Goal: Information Seeking & Learning: Learn about a topic

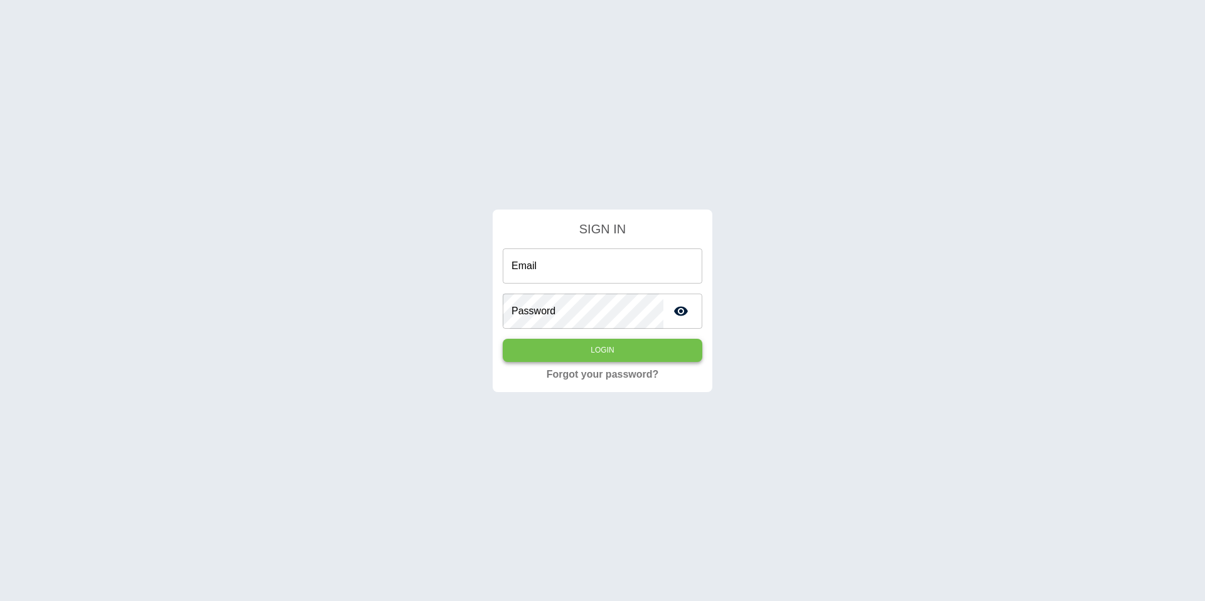
type input "**********"
click at [600, 340] on button "Login" at bounding box center [603, 350] width 200 height 23
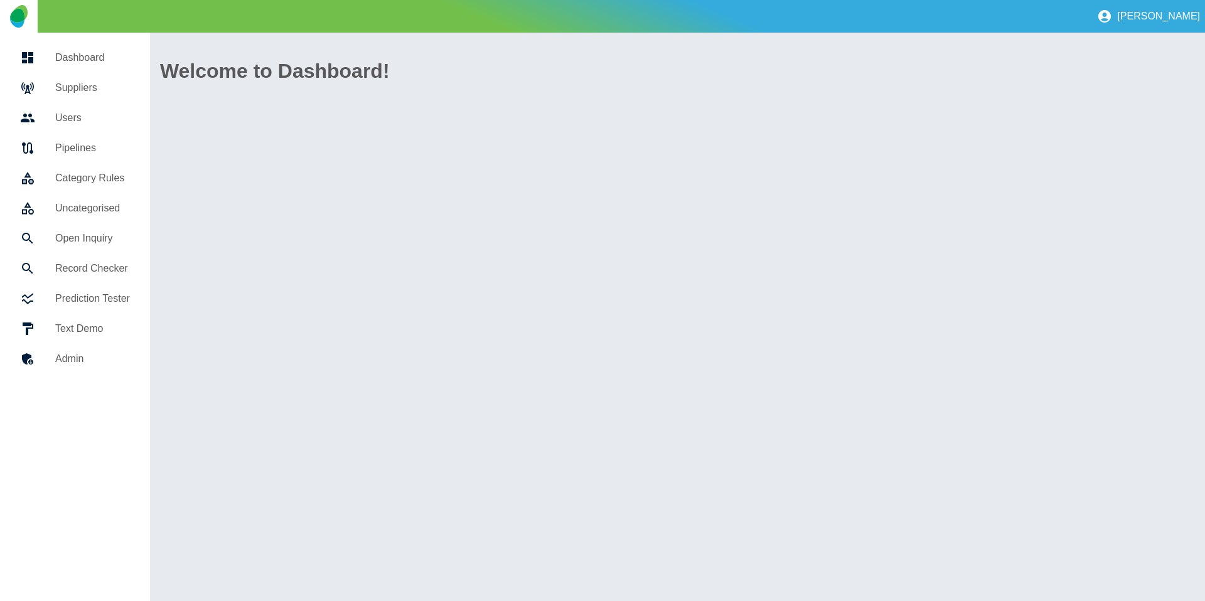
click at [43, 93] on div at bounding box center [37, 87] width 35 height 15
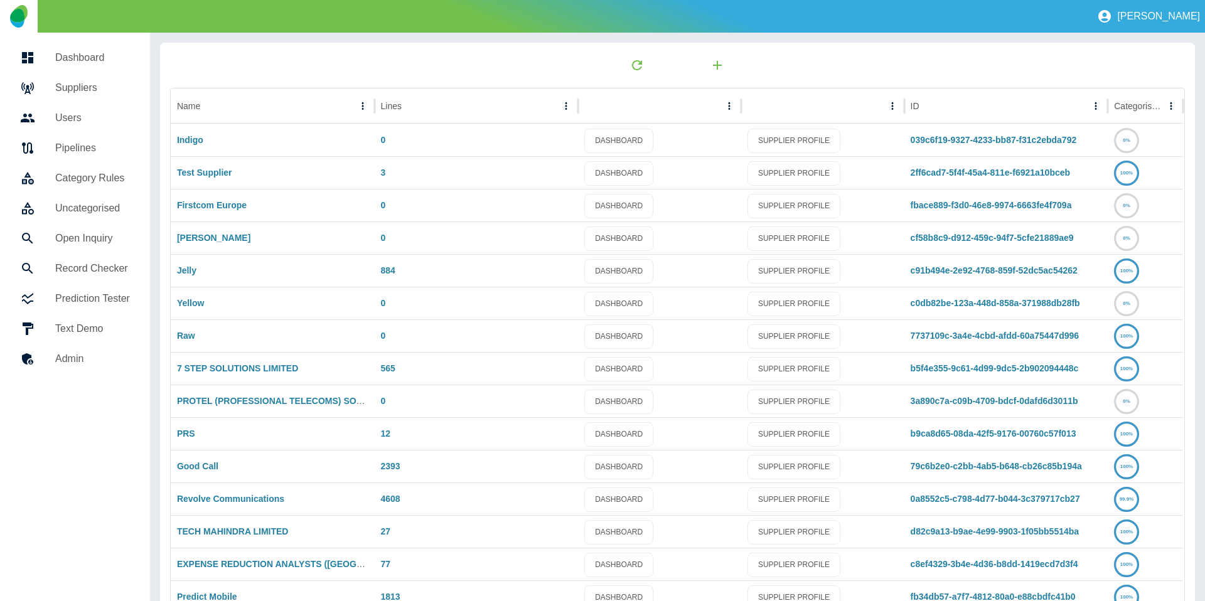
scroll to position [66, 0]
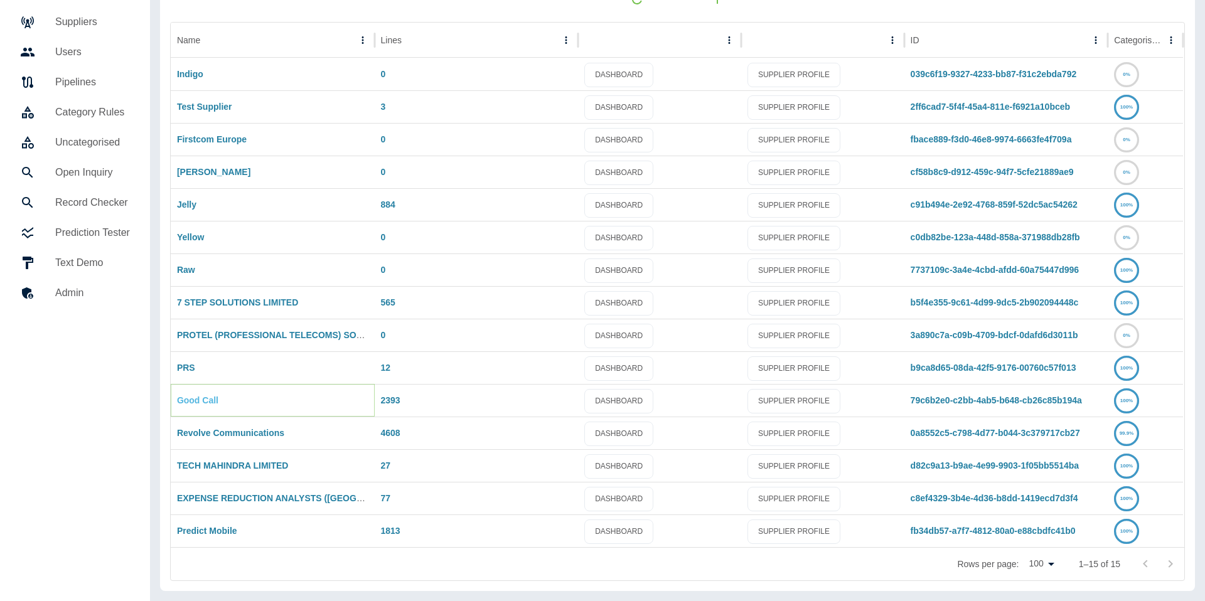
click at [203, 400] on link "Good Call" at bounding box center [197, 400] width 41 height 10
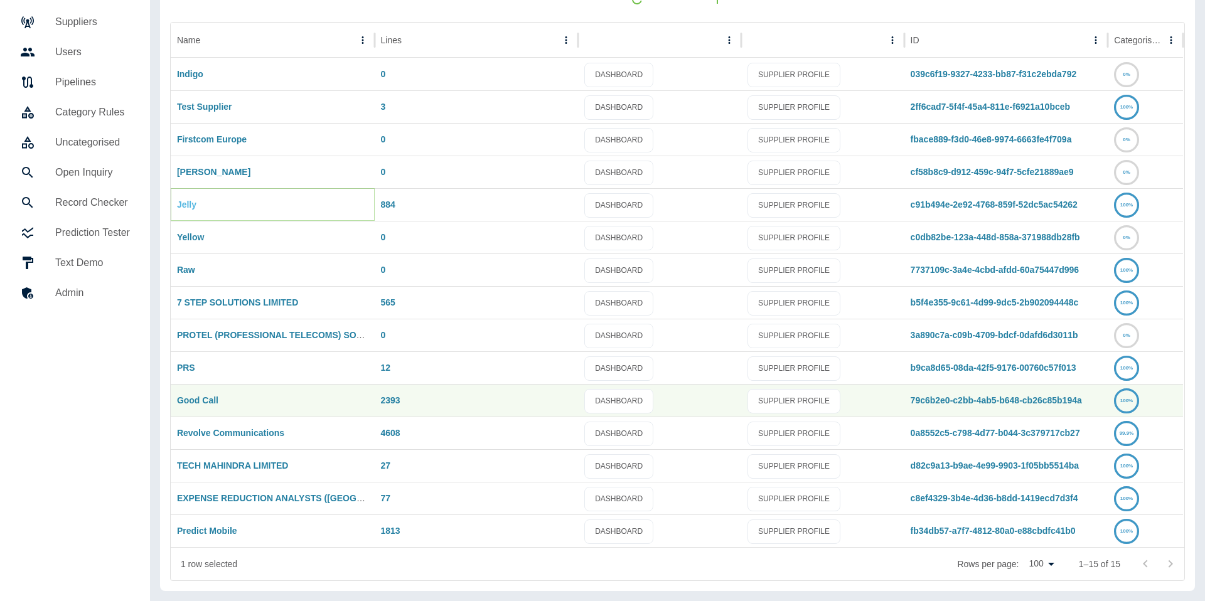
click at [178, 208] on link "Jelly" at bounding box center [186, 205] width 19 height 10
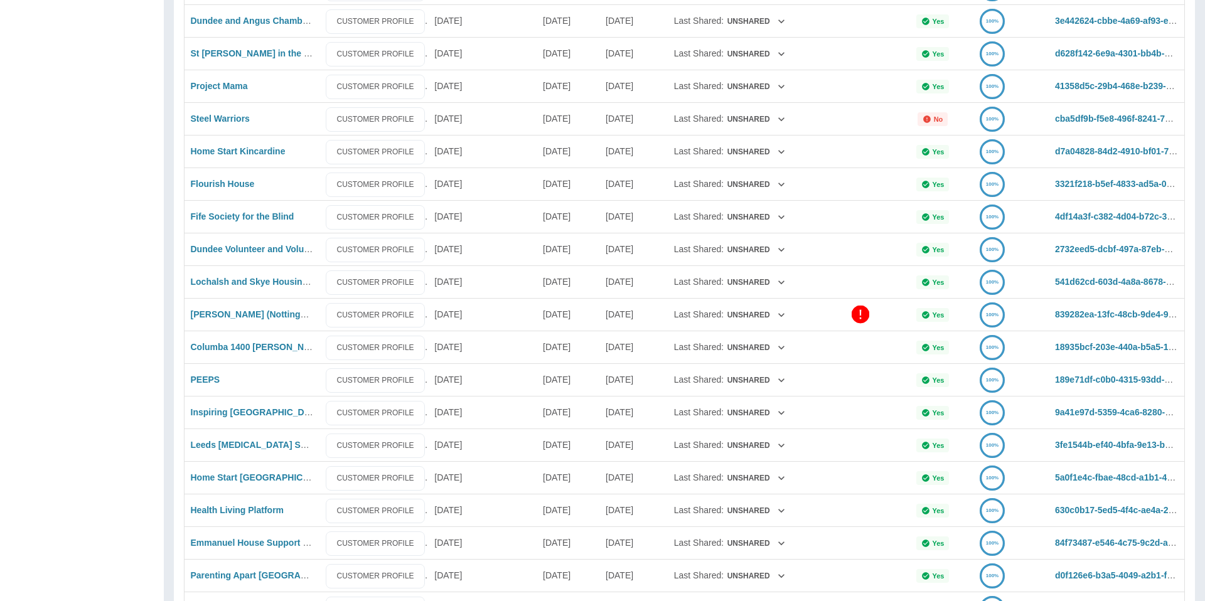
scroll to position [2685, 0]
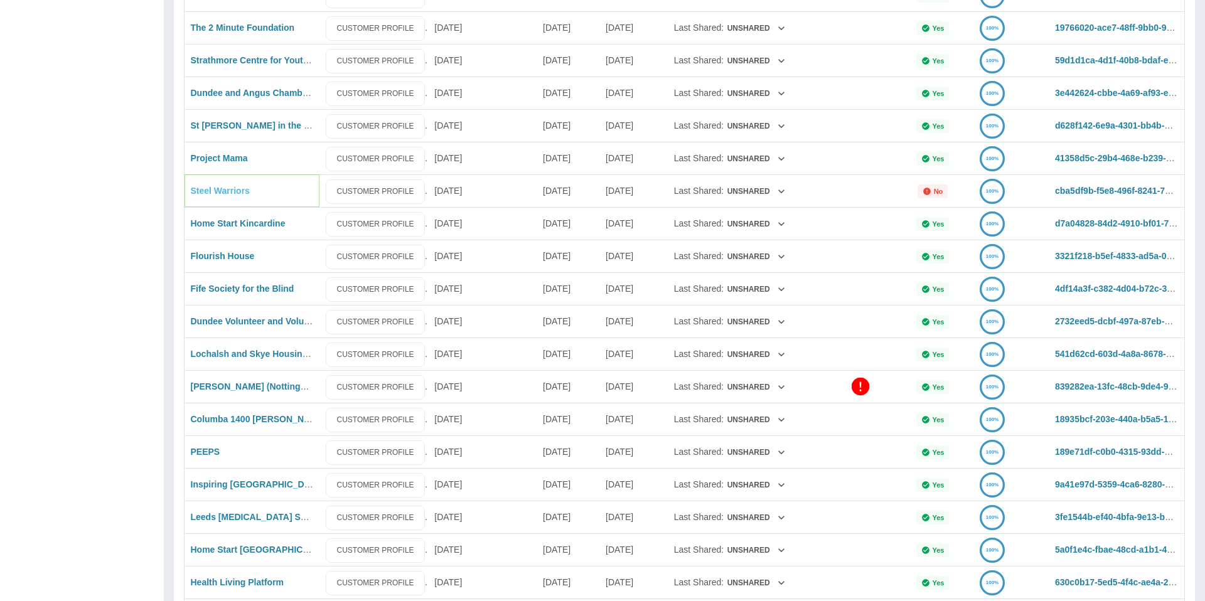
click at [223, 190] on link "Steel Warriors" at bounding box center [220, 191] width 59 height 10
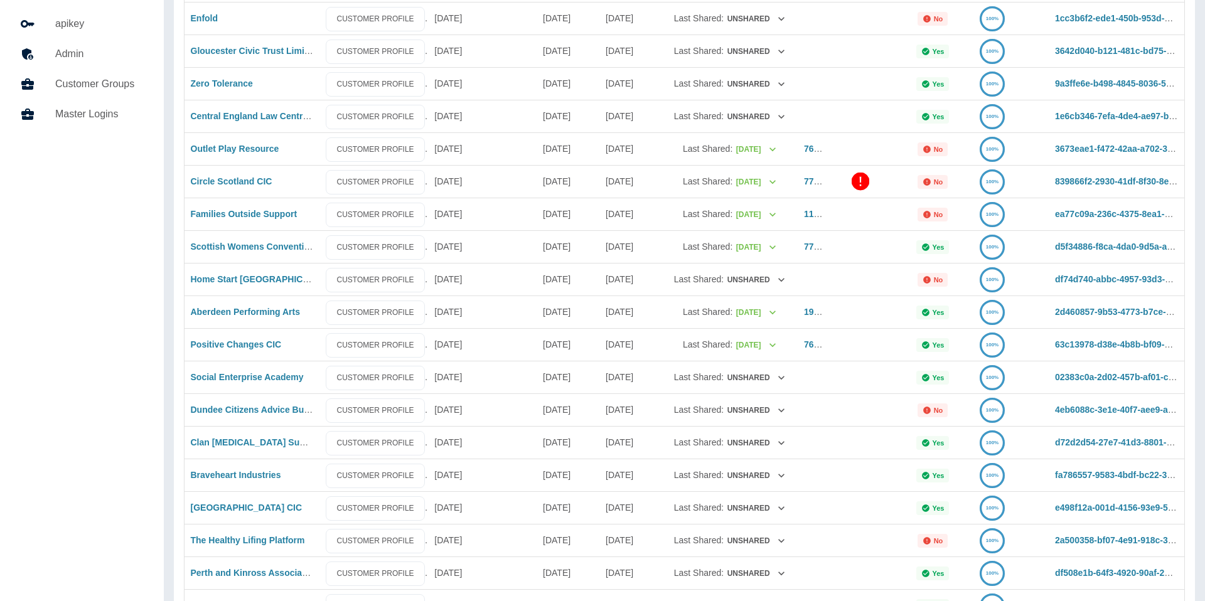
scroll to position [0, 0]
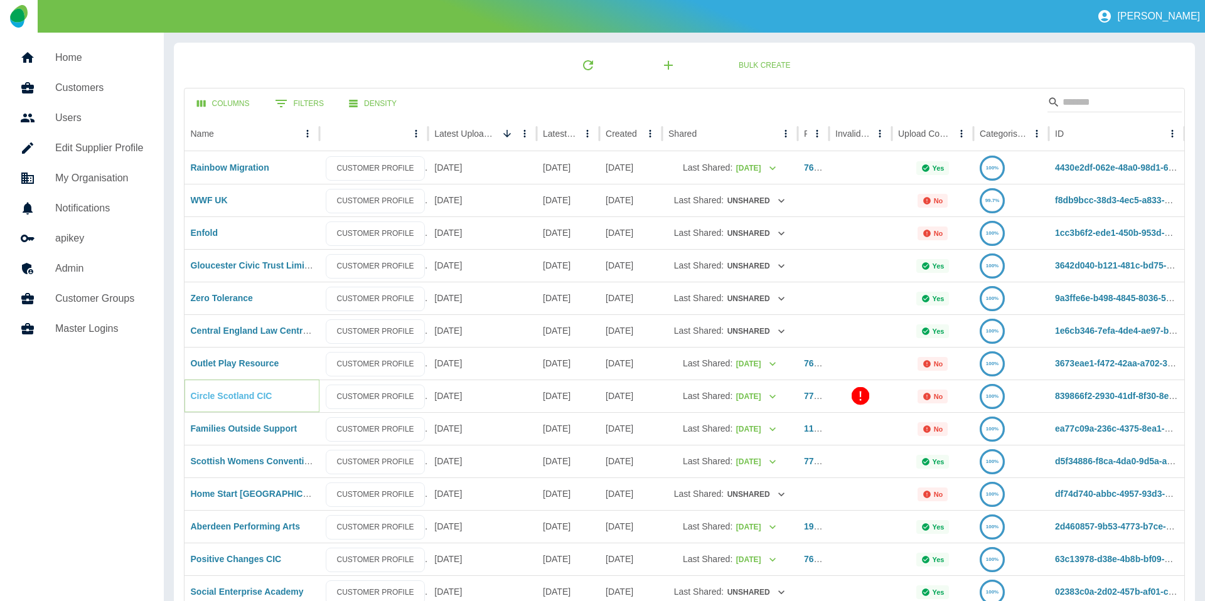
click at [211, 397] on link "Circle Scotland CIC" at bounding box center [232, 396] width 82 height 10
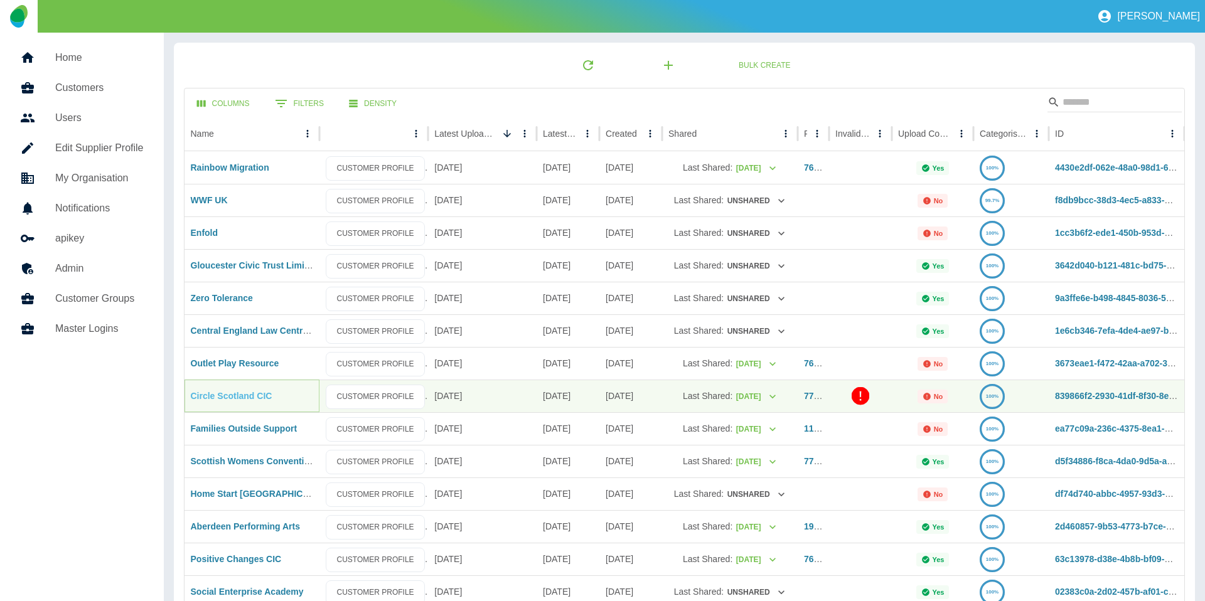
click at [255, 392] on link "Circle Scotland CIC" at bounding box center [232, 396] width 82 height 10
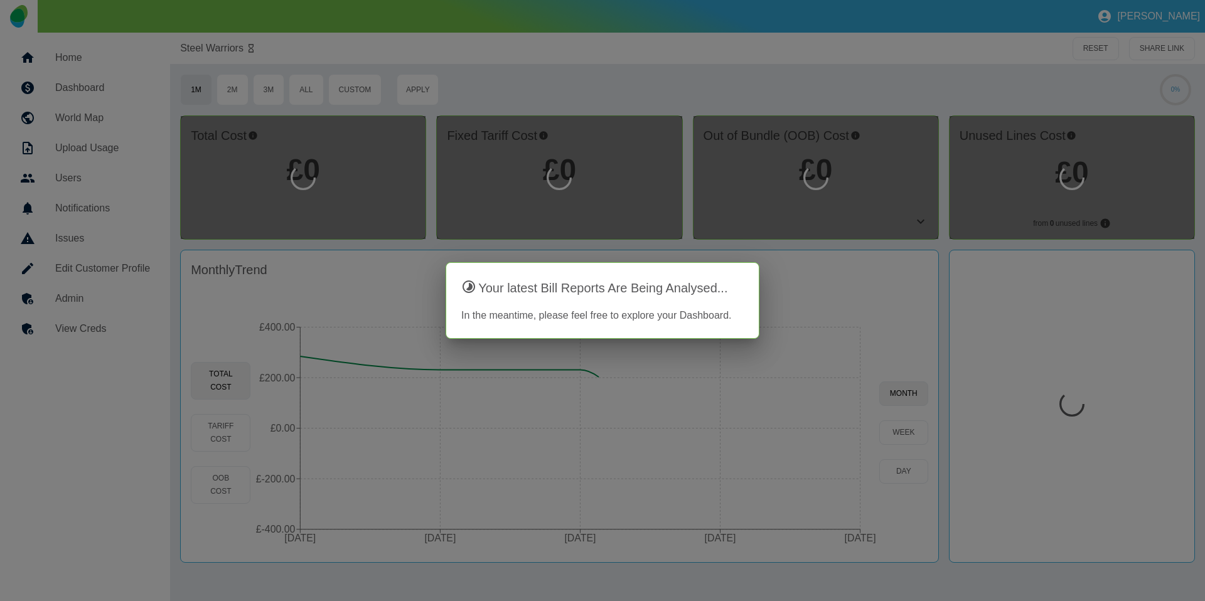
drag, startPoint x: 102, startPoint y: 334, endPoint x: 73, endPoint y: 330, distance: 29.8
click at [101, 334] on div at bounding box center [602, 300] width 1205 height 601
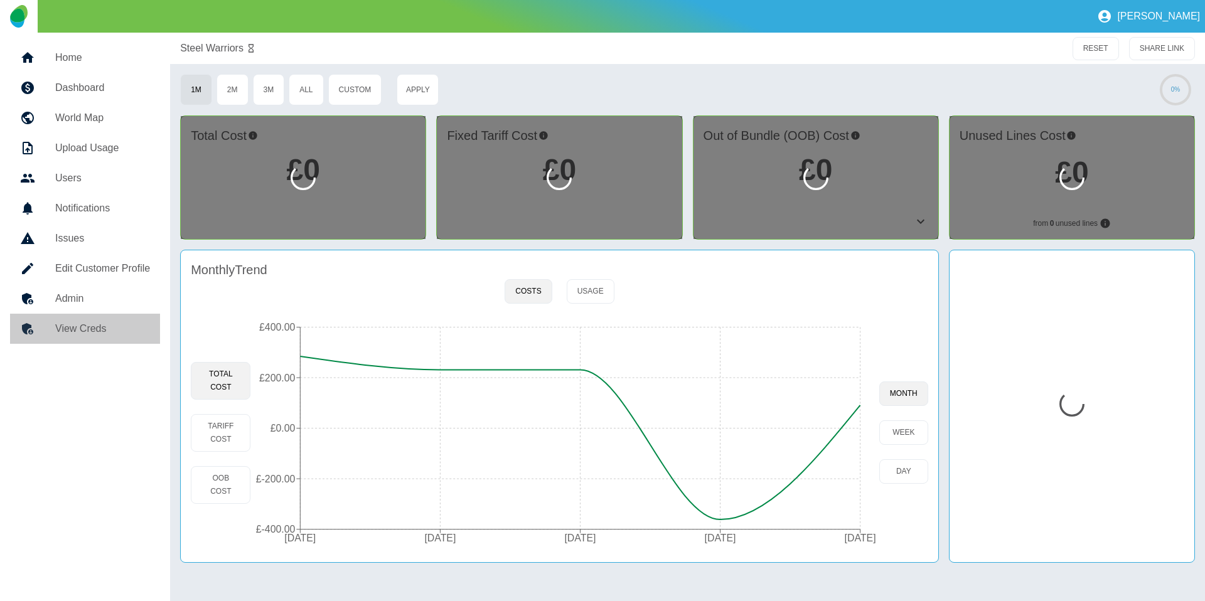
click at [73, 330] on h5 "View Creds" at bounding box center [102, 328] width 95 height 15
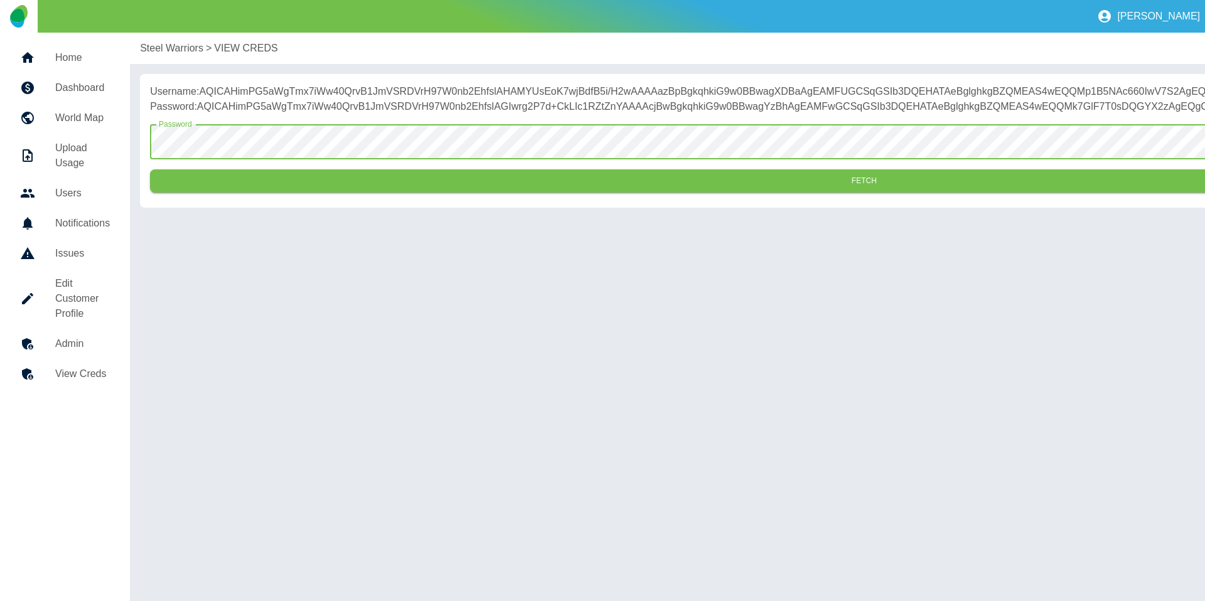
click at [353, 193] on button "Fetch" at bounding box center [863, 180] width 1427 height 23
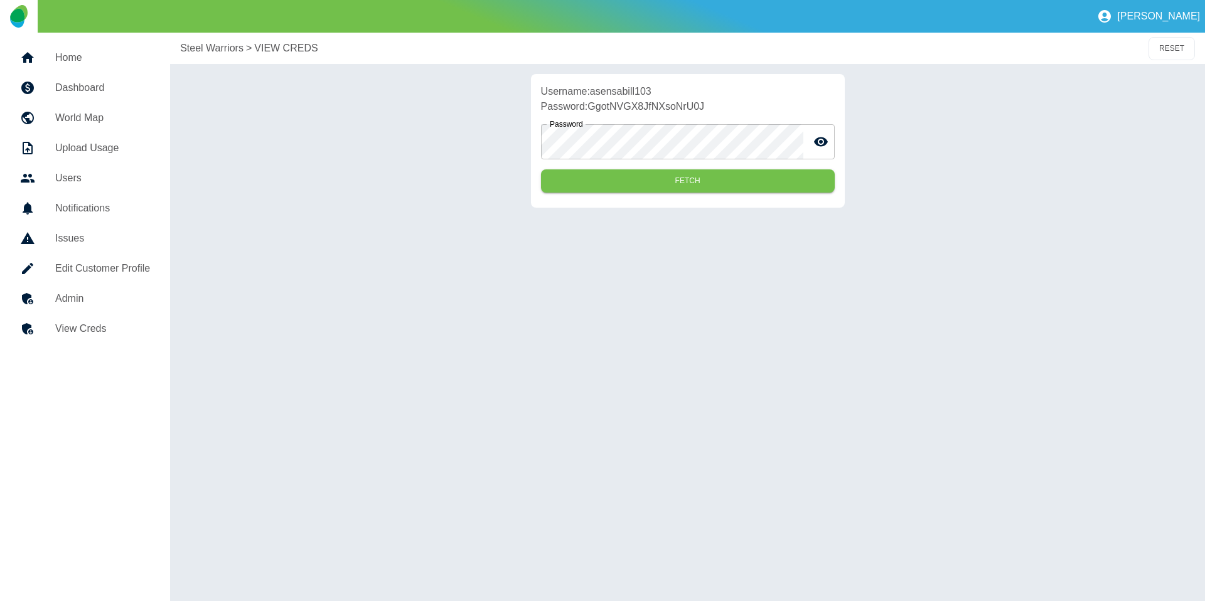
click at [625, 93] on p "Username: asensabill103" at bounding box center [688, 91] width 294 height 15
copy p "asensabill103"
click at [646, 107] on p "Password: GgotNVGX8JfNXsoNrU0J" at bounding box center [688, 106] width 294 height 15
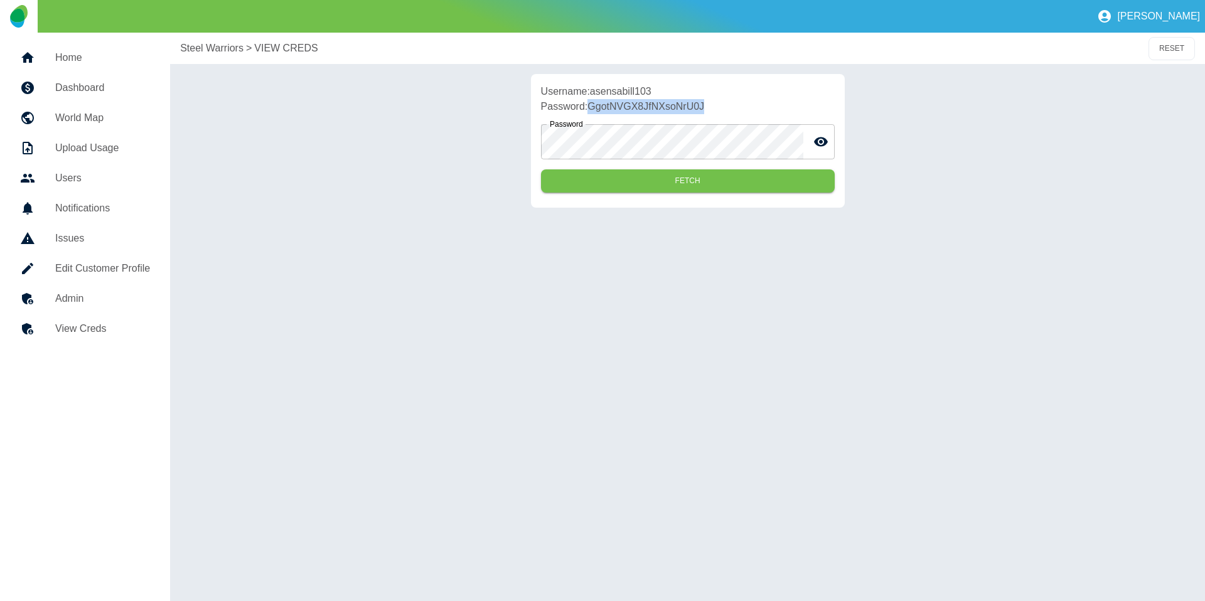
copy p "GgotNVGX8JfNXsoNrU0J"
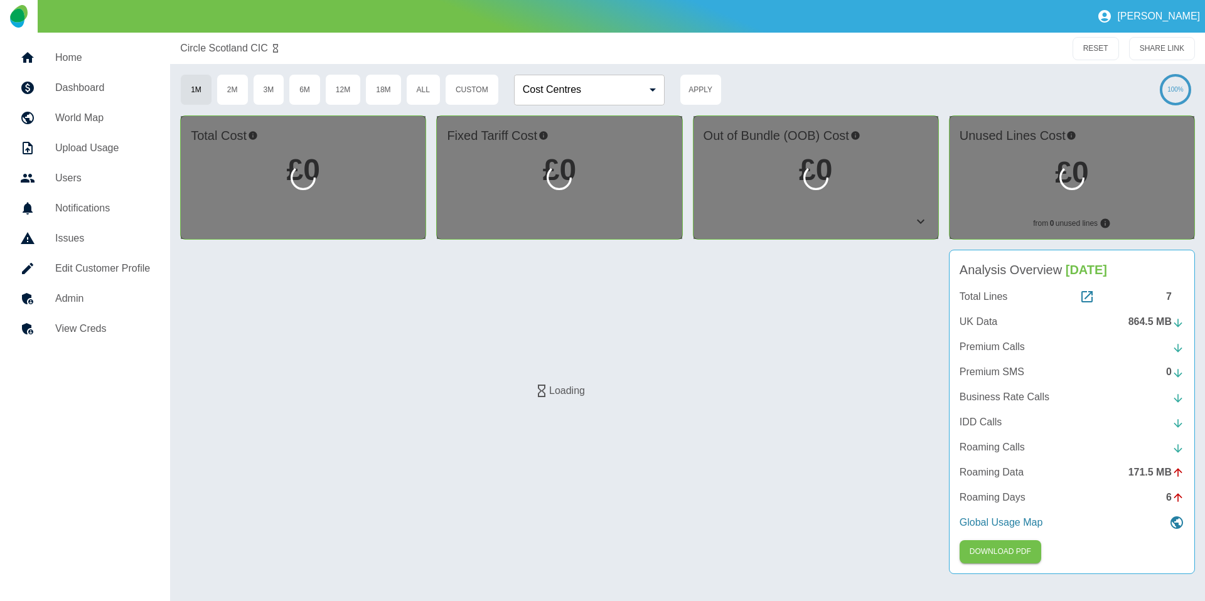
click at [88, 330] on h5 "View Creds" at bounding box center [102, 328] width 95 height 15
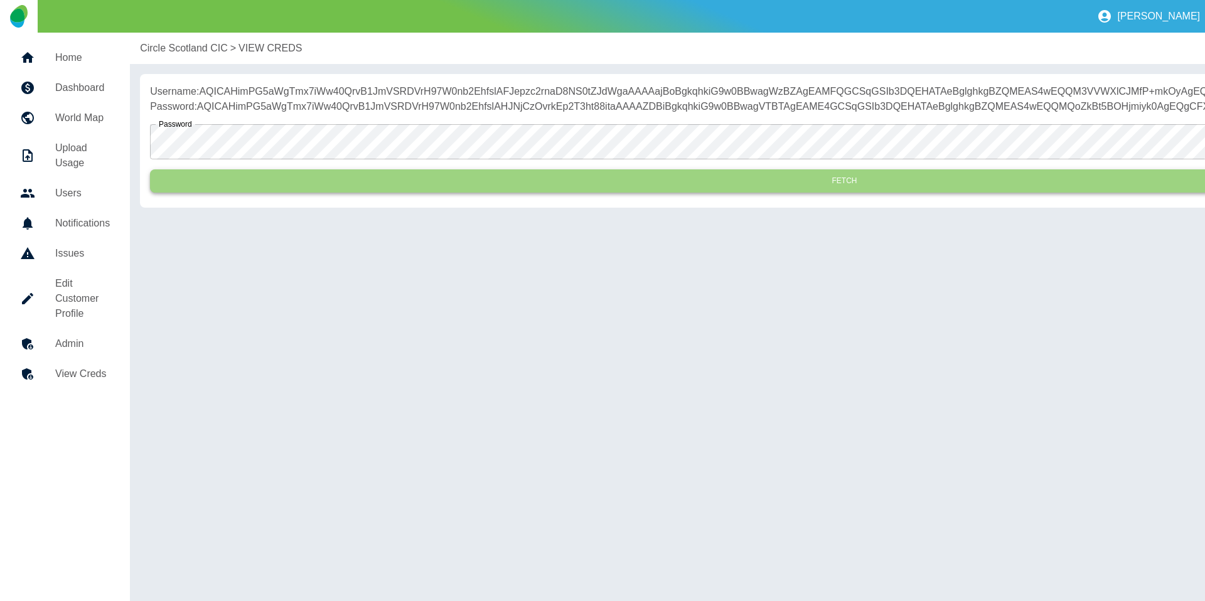
click at [364, 193] on button "Fetch" at bounding box center [844, 180] width 1389 height 23
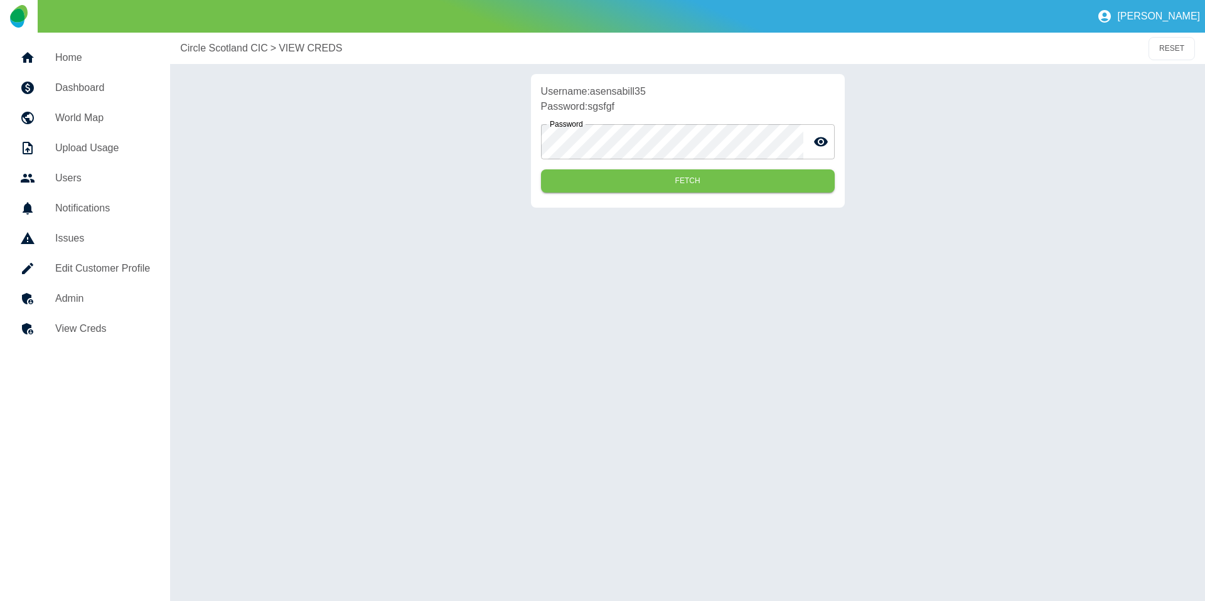
click at [619, 88] on p "Username: asensabill35" at bounding box center [688, 91] width 294 height 15
copy p "asensabill35"
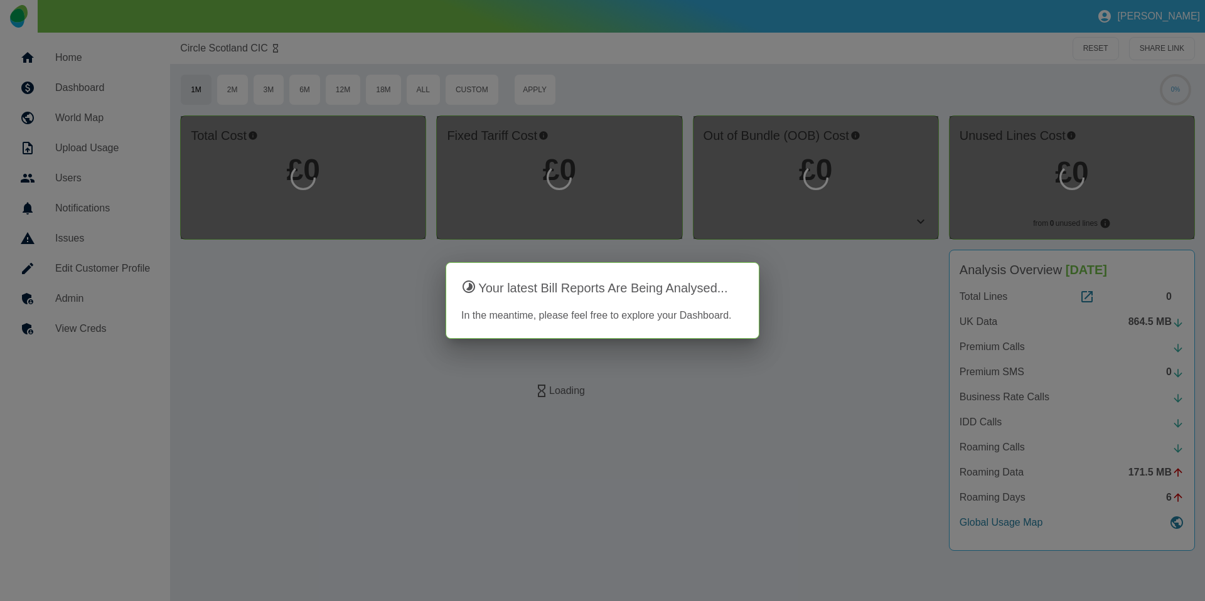
click at [95, 326] on div at bounding box center [602, 300] width 1205 height 601
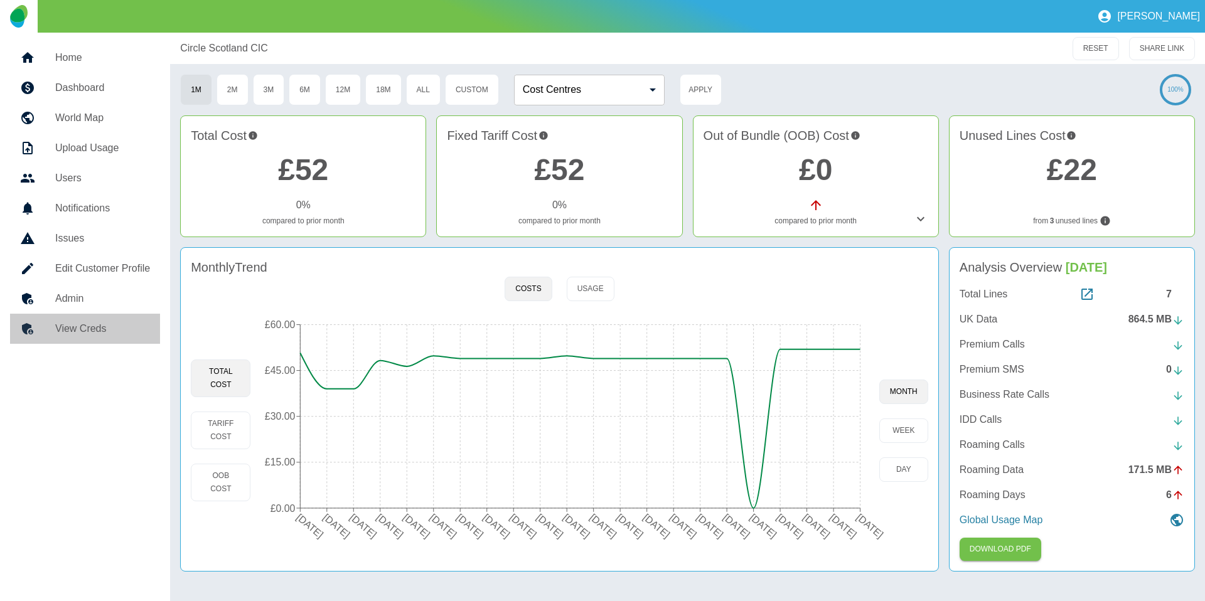
click at [94, 327] on h5 "View Creds" at bounding box center [102, 328] width 95 height 15
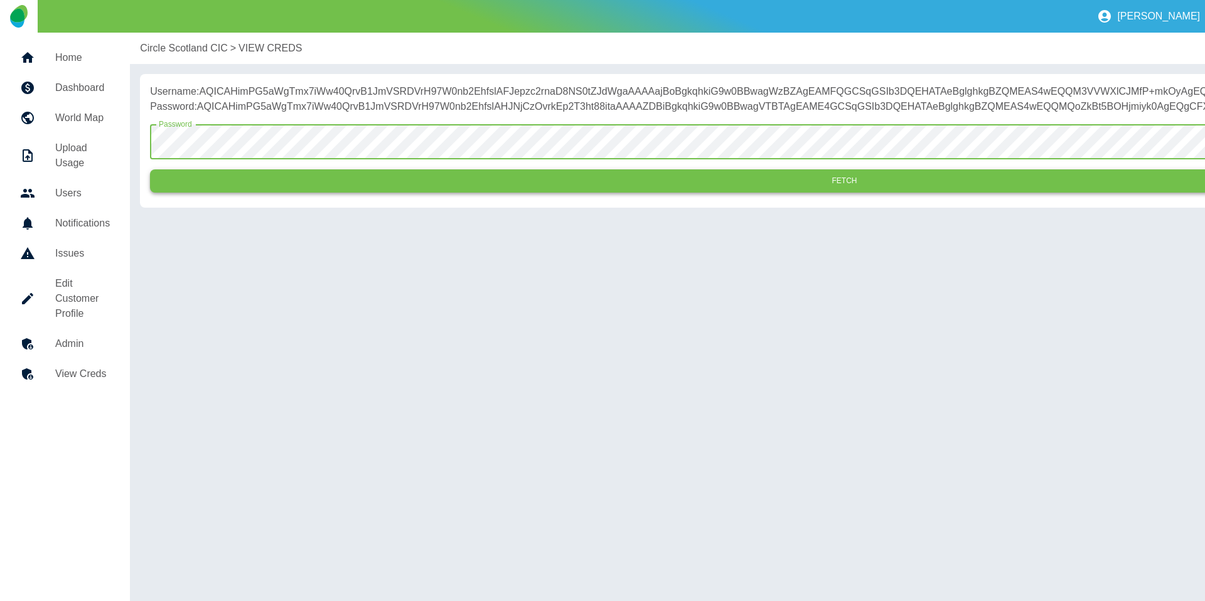
click at [368, 190] on button "Fetch" at bounding box center [844, 180] width 1389 height 23
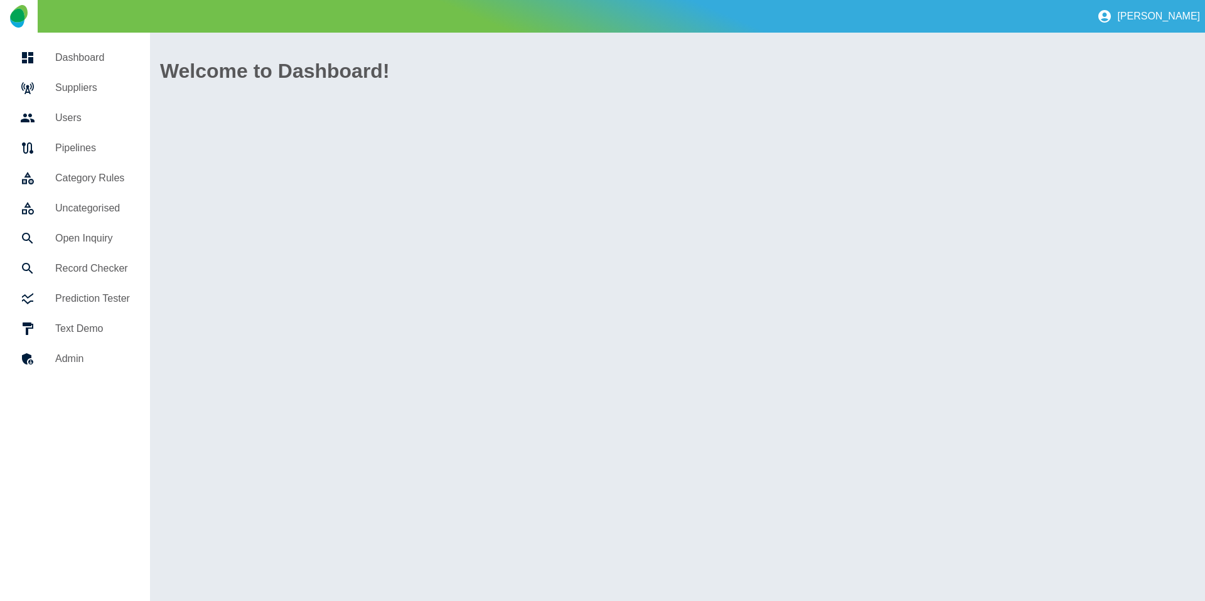
click at [58, 87] on h5 "Suppliers" at bounding box center [92, 87] width 75 height 15
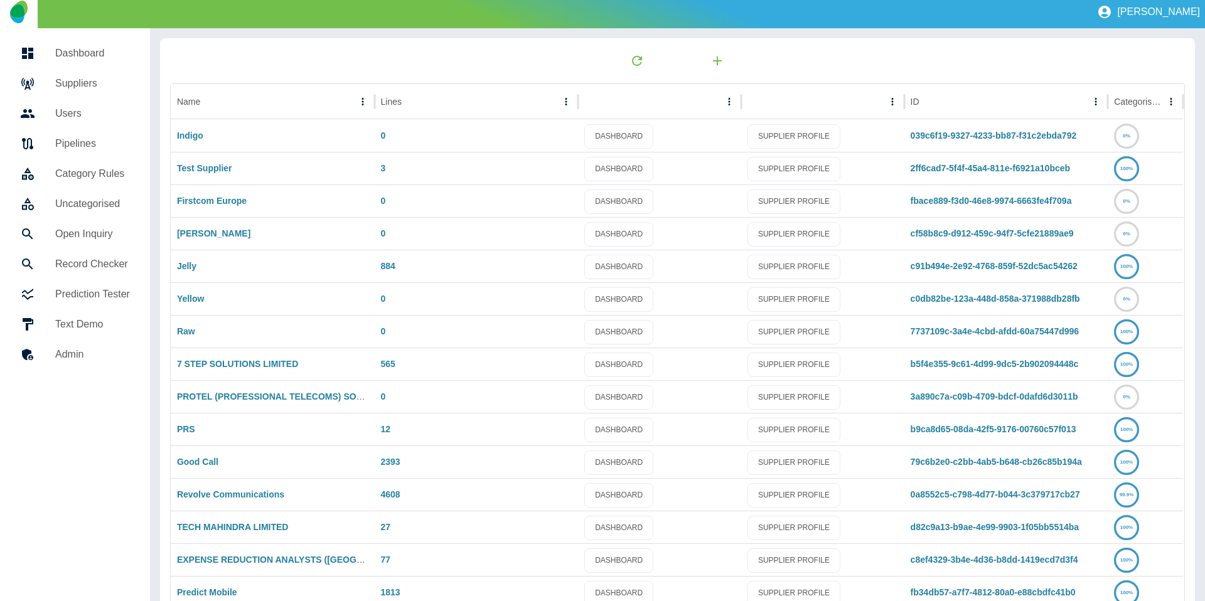
scroll to position [24, 0]
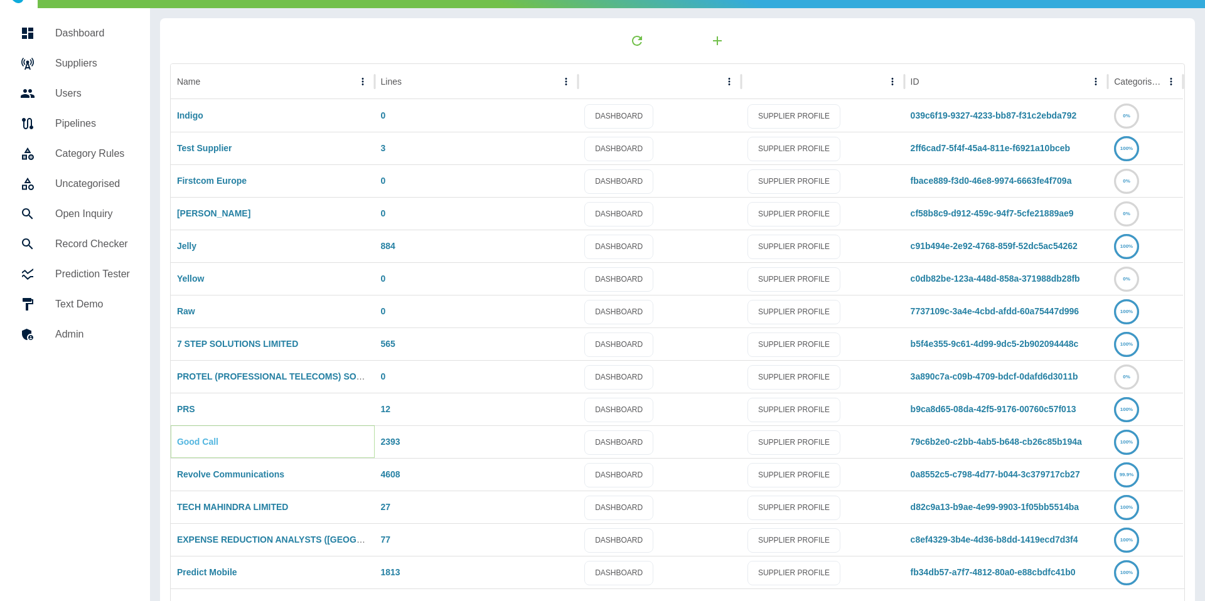
click at [193, 441] on link "Good Call" at bounding box center [197, 442] width 41 height 10
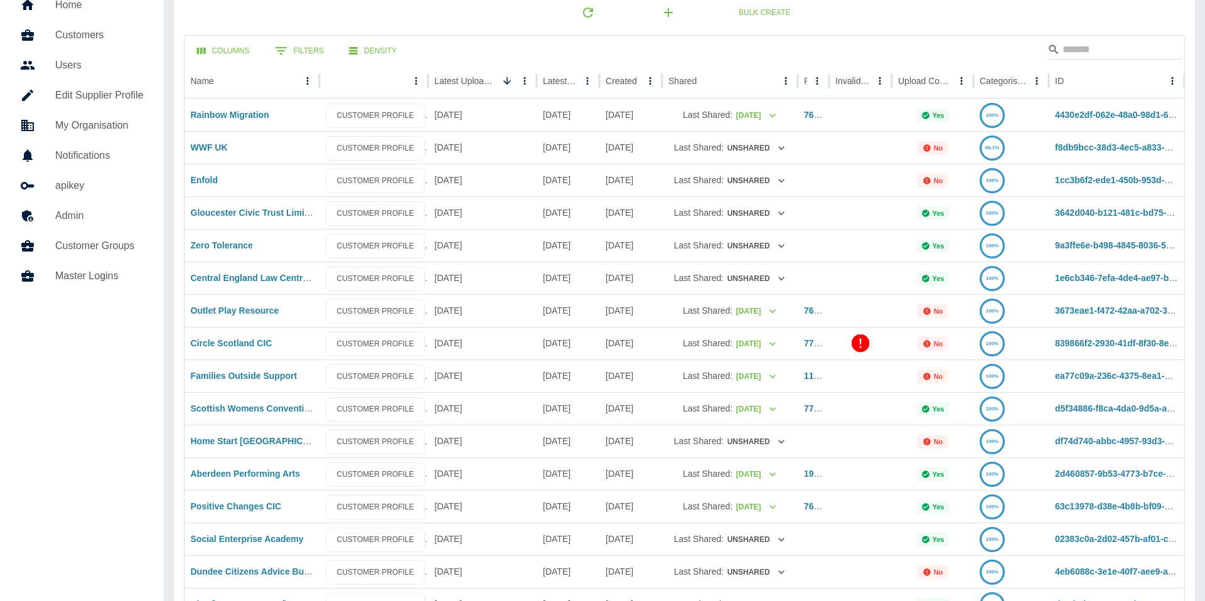
scroll to position [53, 0]
click at [243, 343] on link "Circle Scotland CIC" at bounding box center [232, 343] width 82 height 10
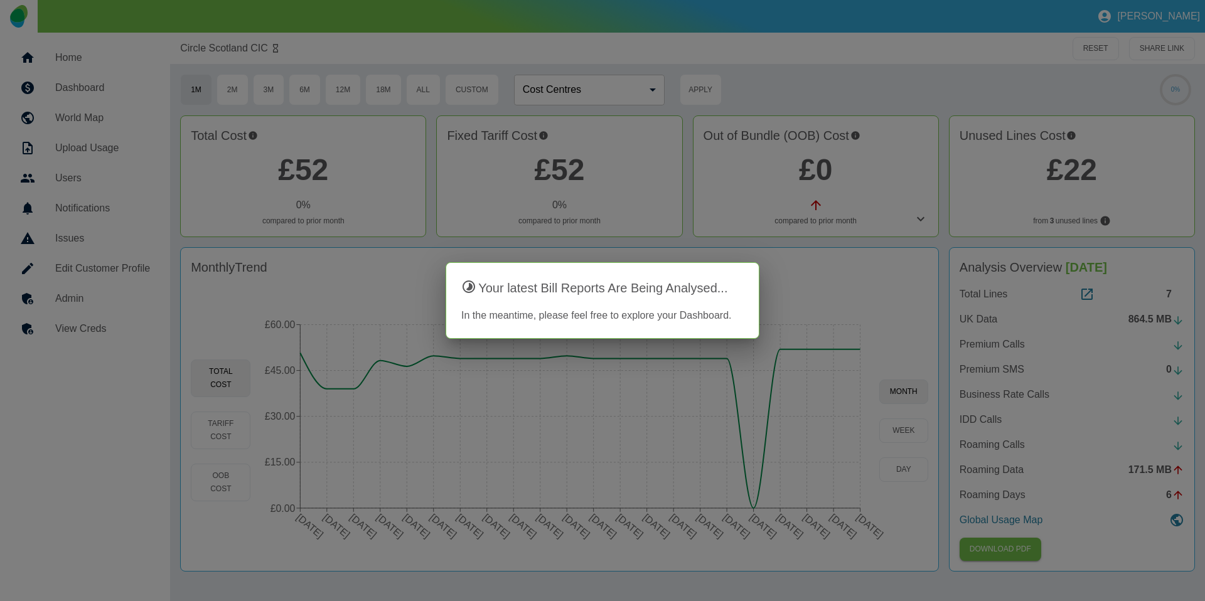
click at [46, 265] on div at bounding box center [37, 268] width 35 height 15
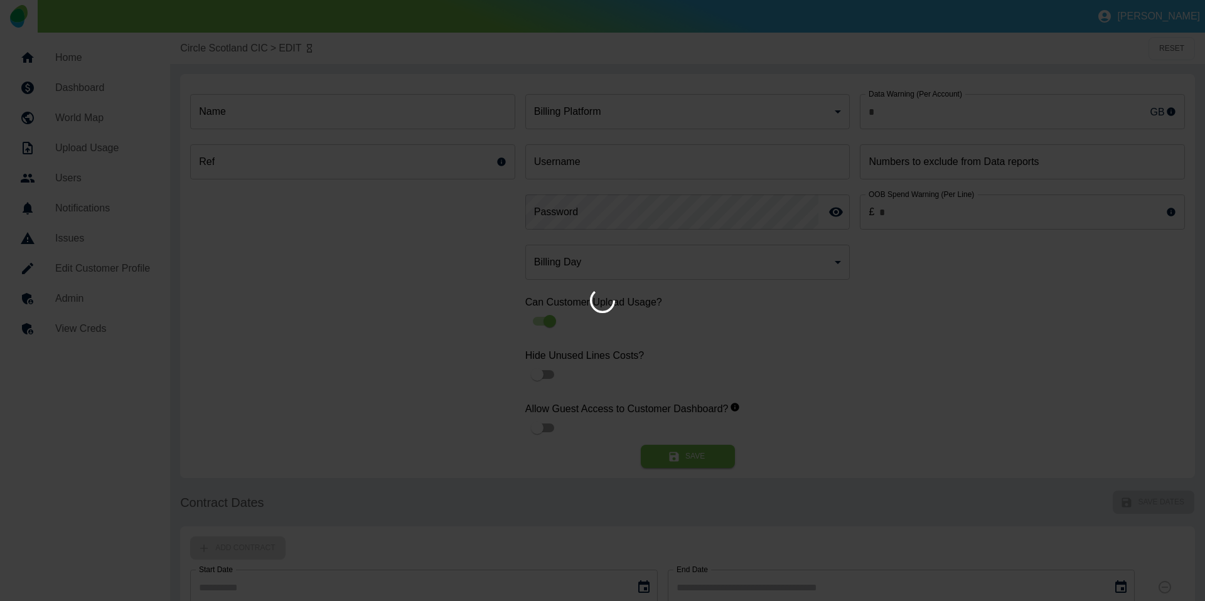
type input "*"
type input "**********"
type input "******"
type input "*"
type input "*********"
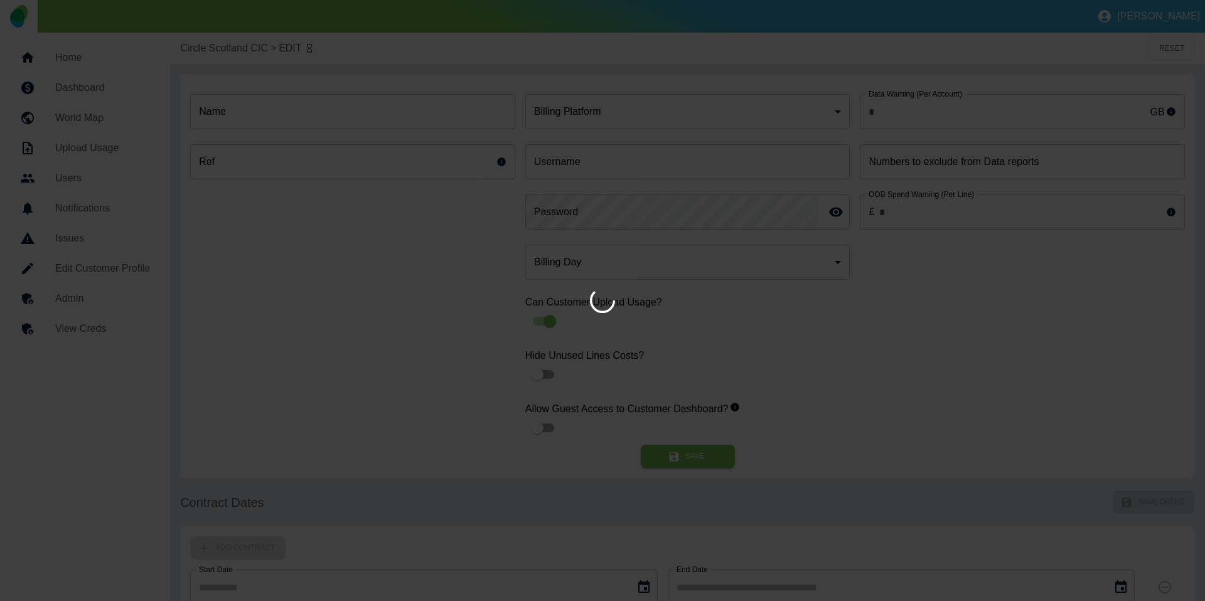
type input "*"
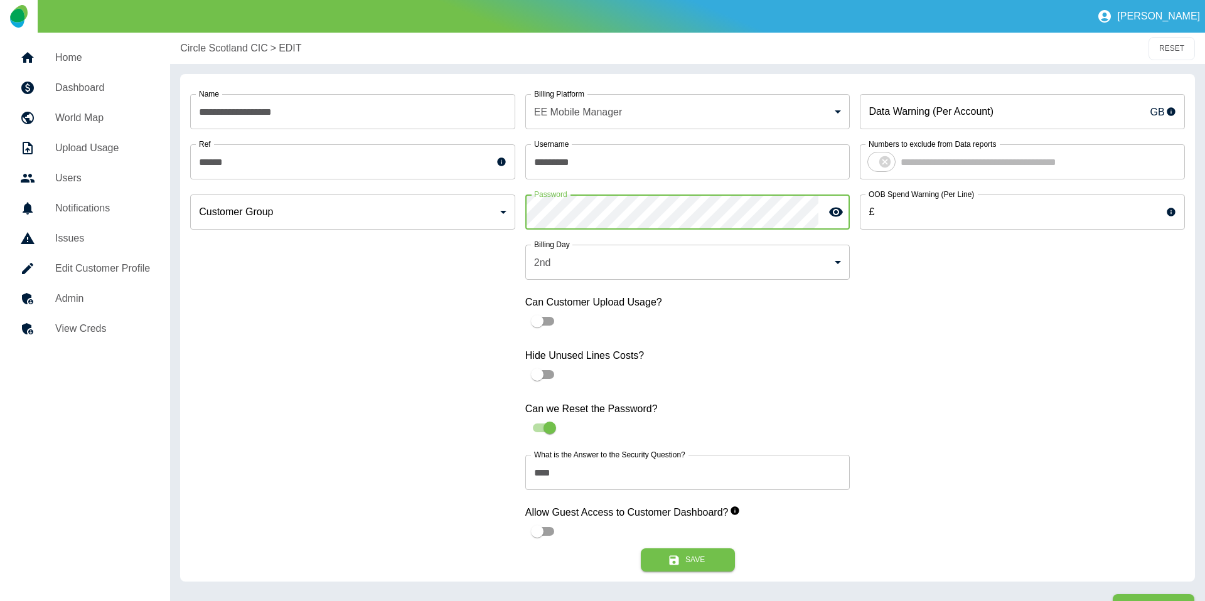
click at [484, 208] on div "**********" at bounding box center [687, 316] width 995 height 464
click at [536, 576] on div "**********" at bounding box center [687, 328] width 1015 height 508
click at [676, 565] on icon "submit" at bounding box center [674, 560] width 13 height 13
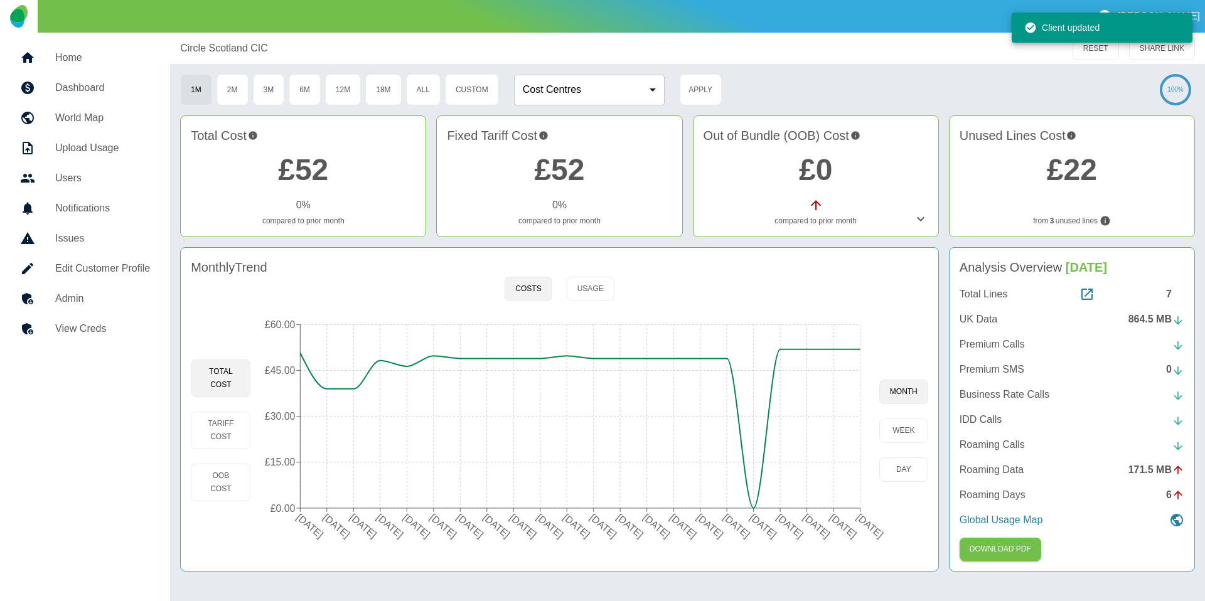
click at [59, 48] on link "Home" at bounding box center [85, 58] width 150 height 30
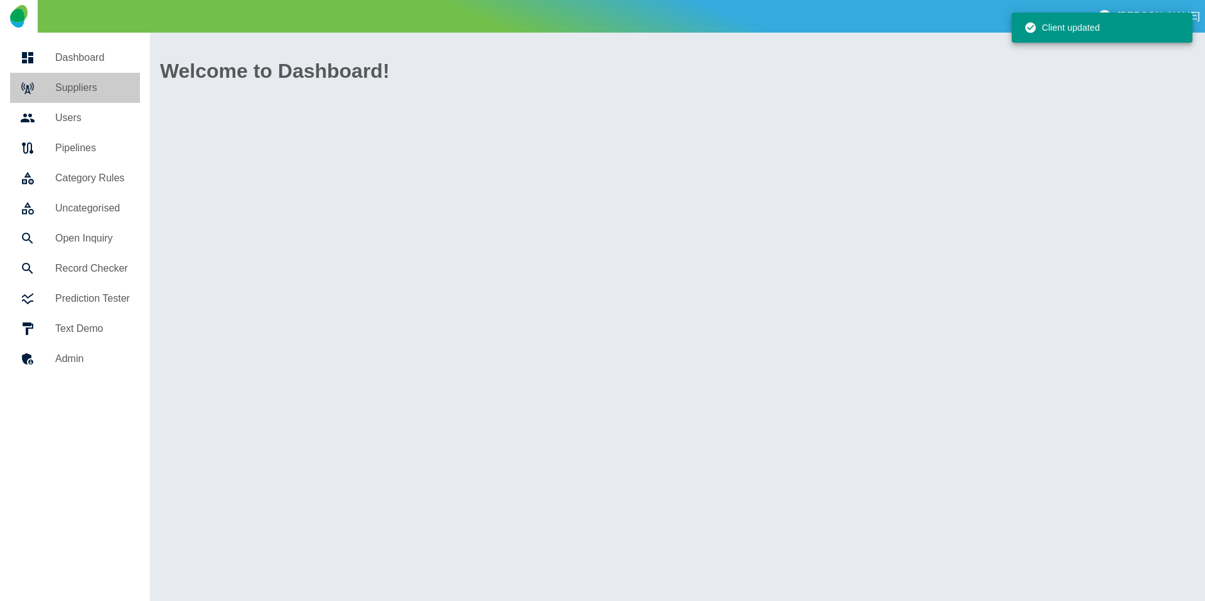
click at [67, 82] on h5 "Suppliers" at bounding box center [92, 87] width 75 height 15
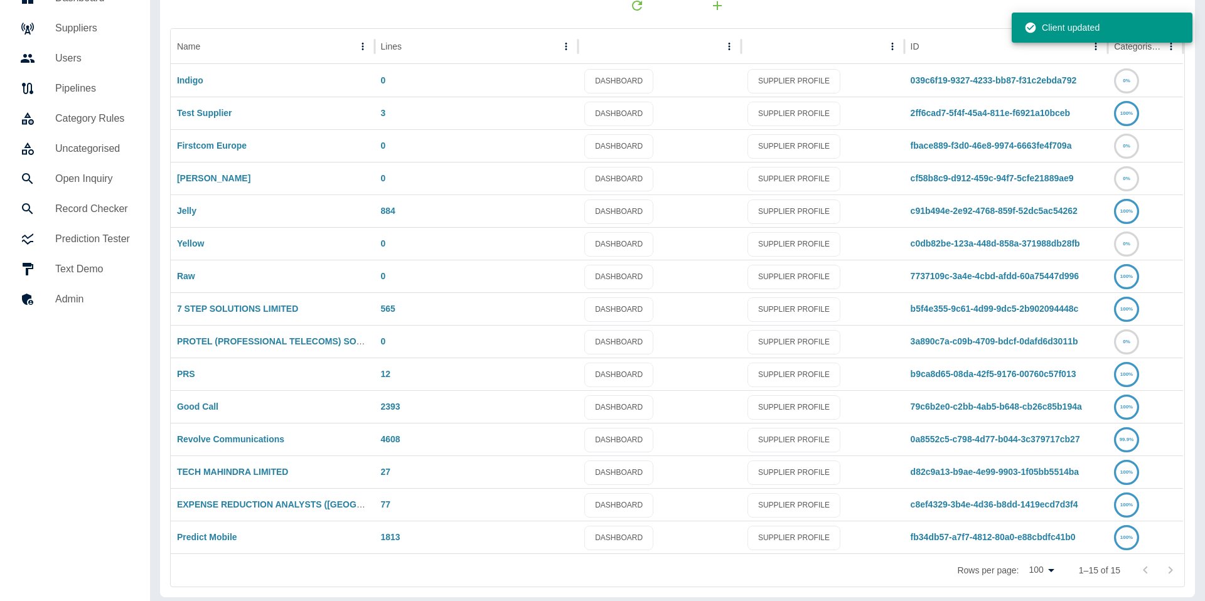
scroll to position [62, 0]
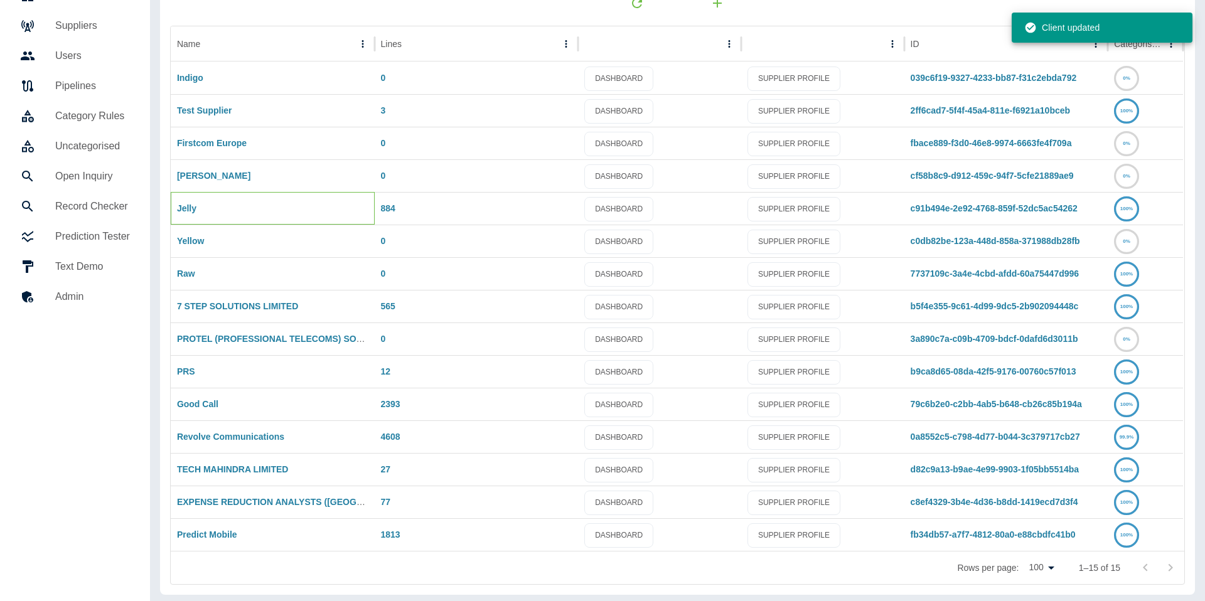
click at [196, 200] on div "Jelly" at bounding box center [273, 208] width 204 height 33
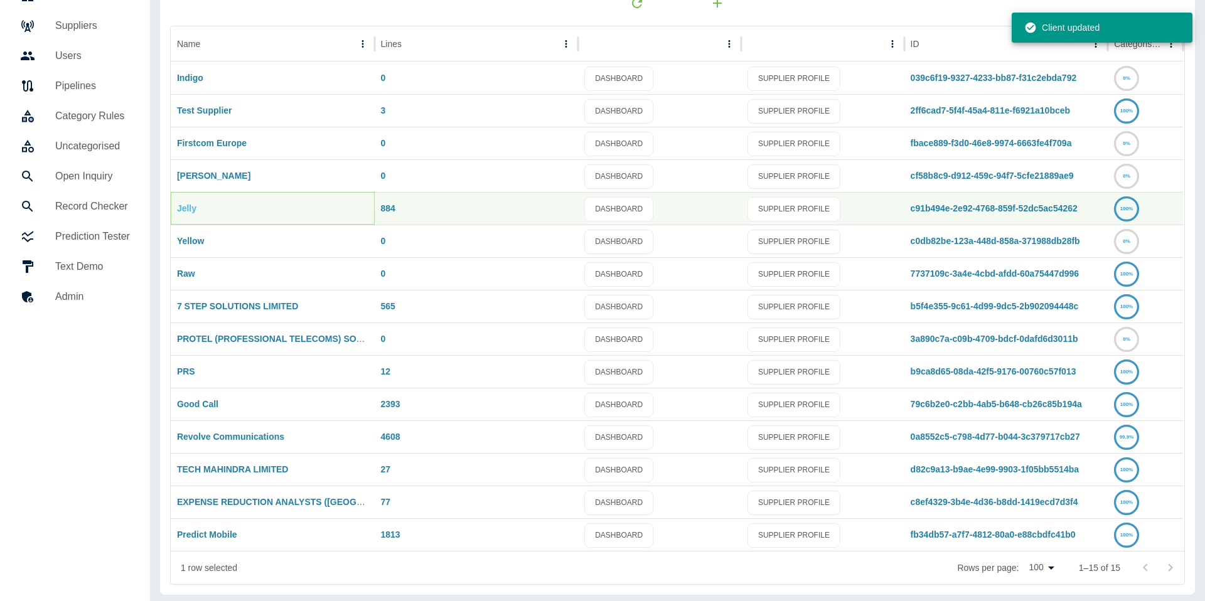
click at [187, 206] on link "Jelly" at bounding box center [186, 208] width 19 height 10
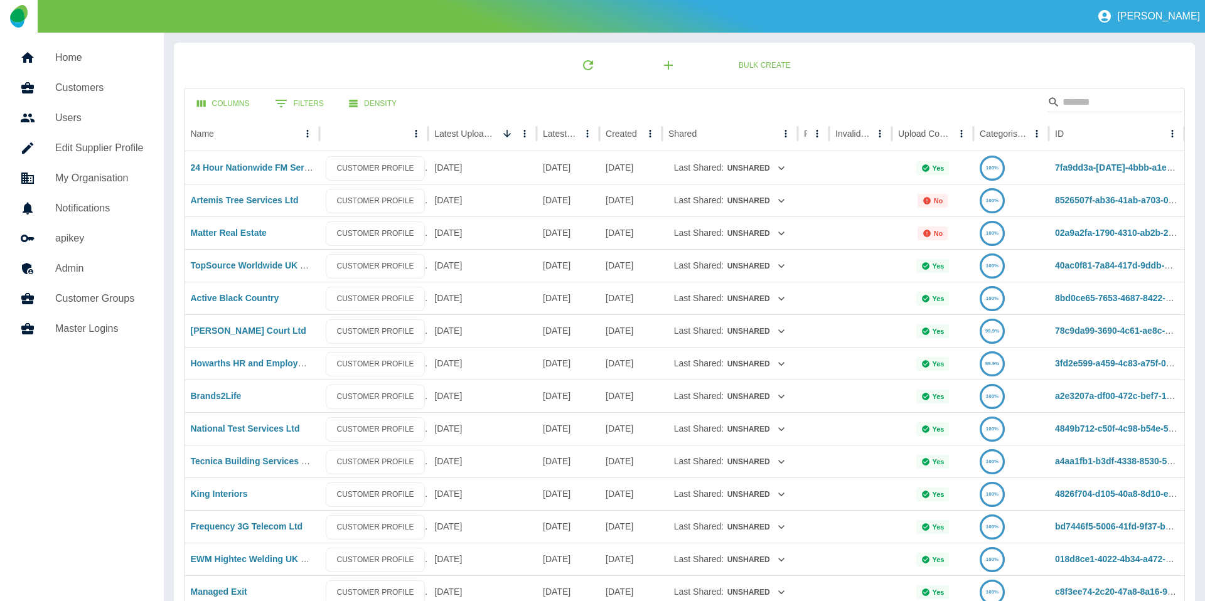
scroll to position [62, 0]
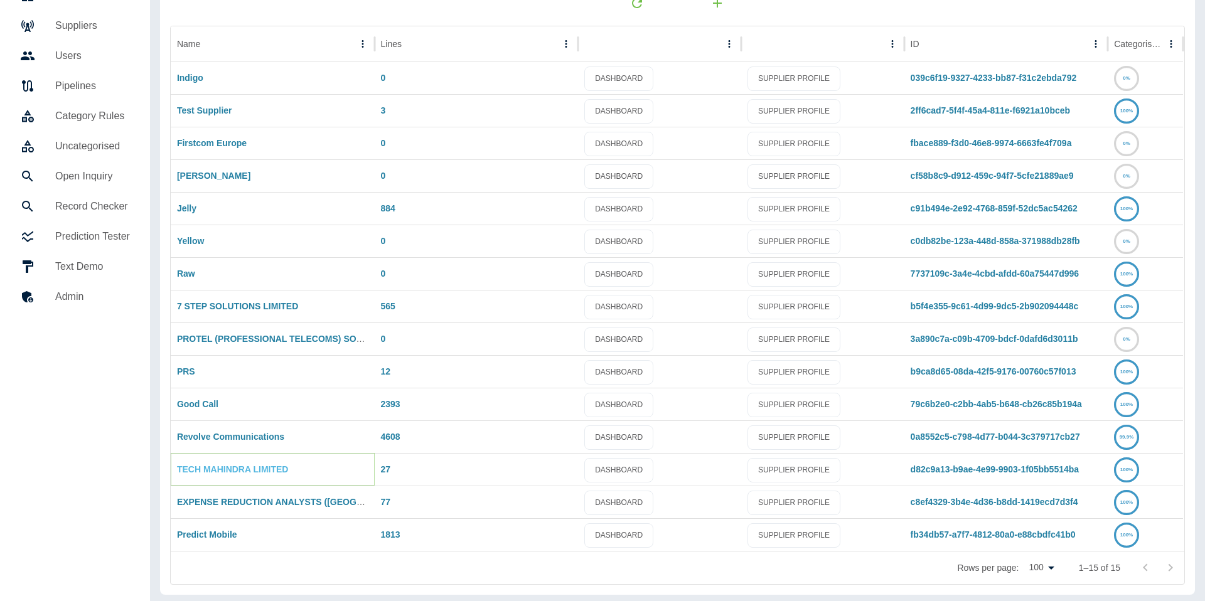
click at [237, 473] on link "TECH MAHINDRA LIMITED" at bounding box center [233, 469] width 112 height 10
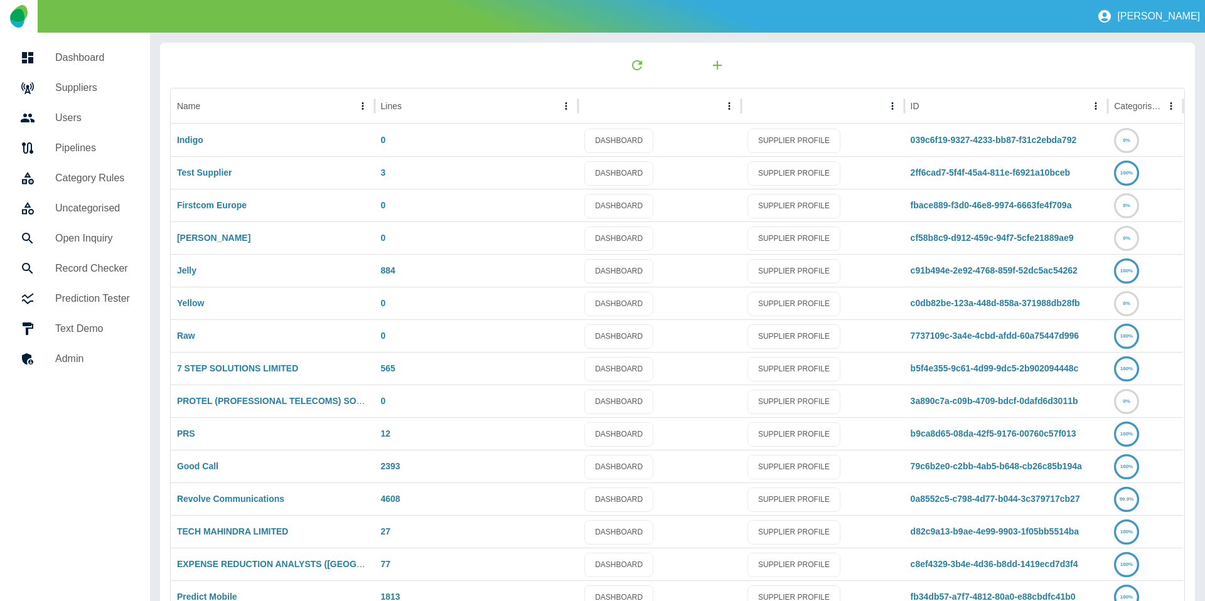
scroll to position [62, 0]
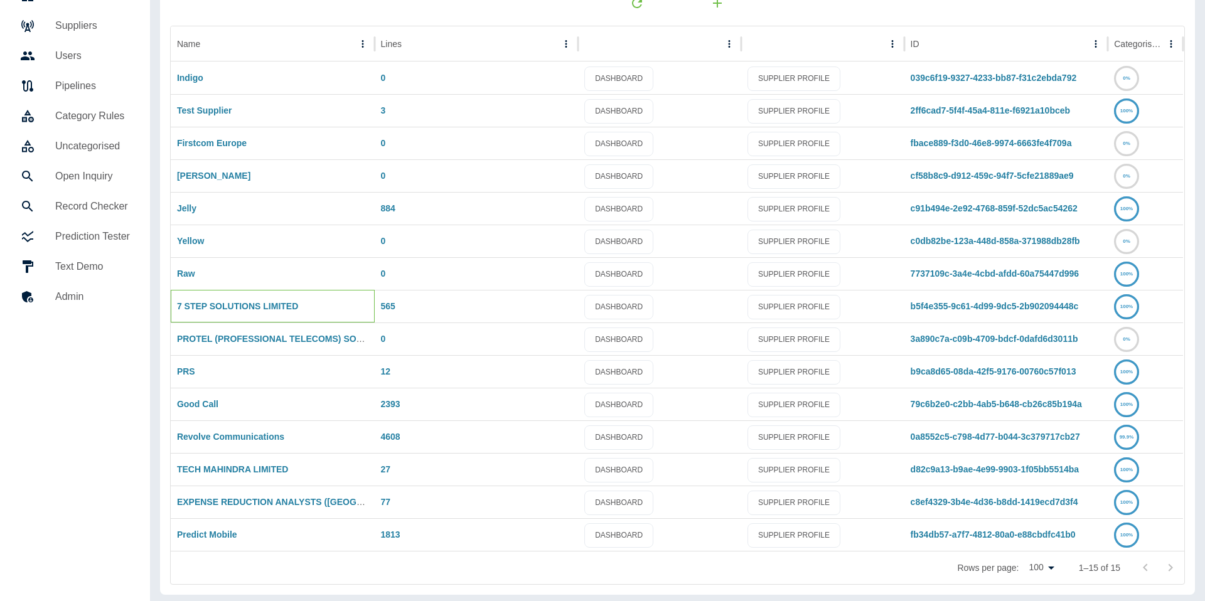
click at [252, 317] on div "7 STEP SOLUTIONS LIMITED" at bounding box center [273, 306] width 204 height 33
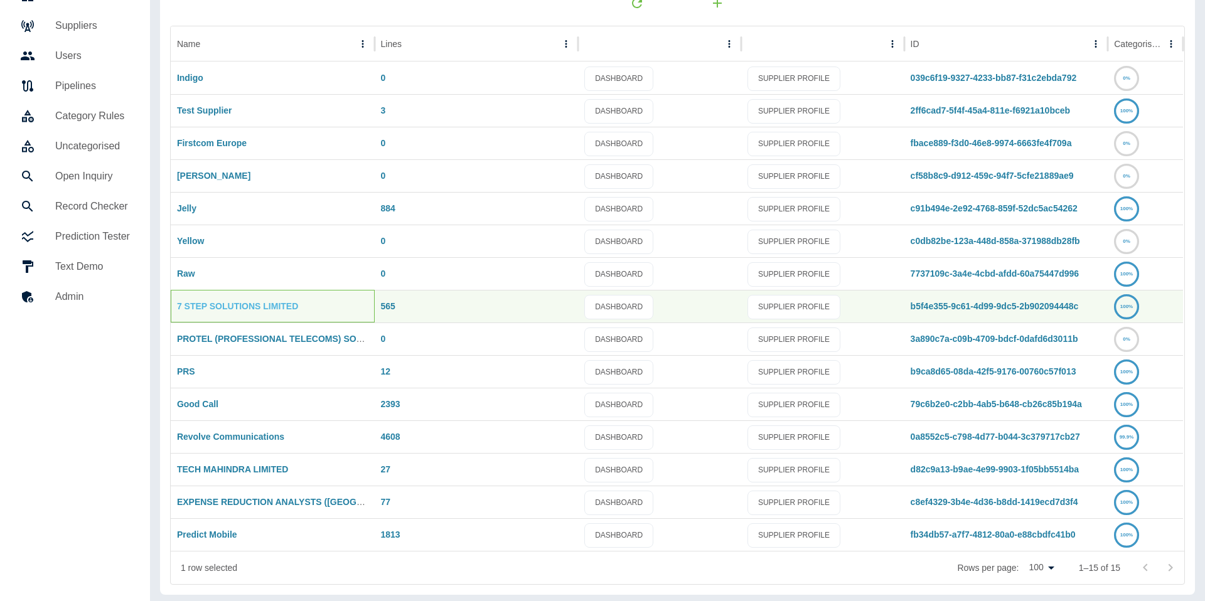
click at [255, 314] on div "7 STEP SOLUTIONS LIMITED" at bounding box center [273, 306] width 204 height 33
click at [257, 308] on link "7 STEP SOLUTIONS LIMITED" at bounding box center [237, 306] width 121 height 10
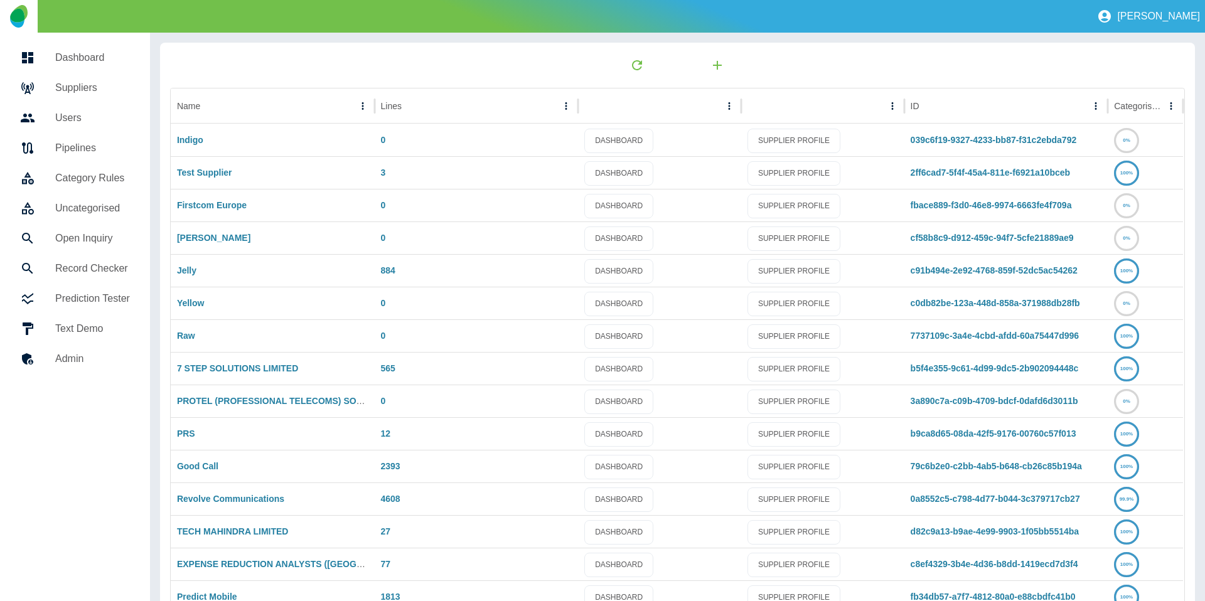
scroll to position [62, 0]
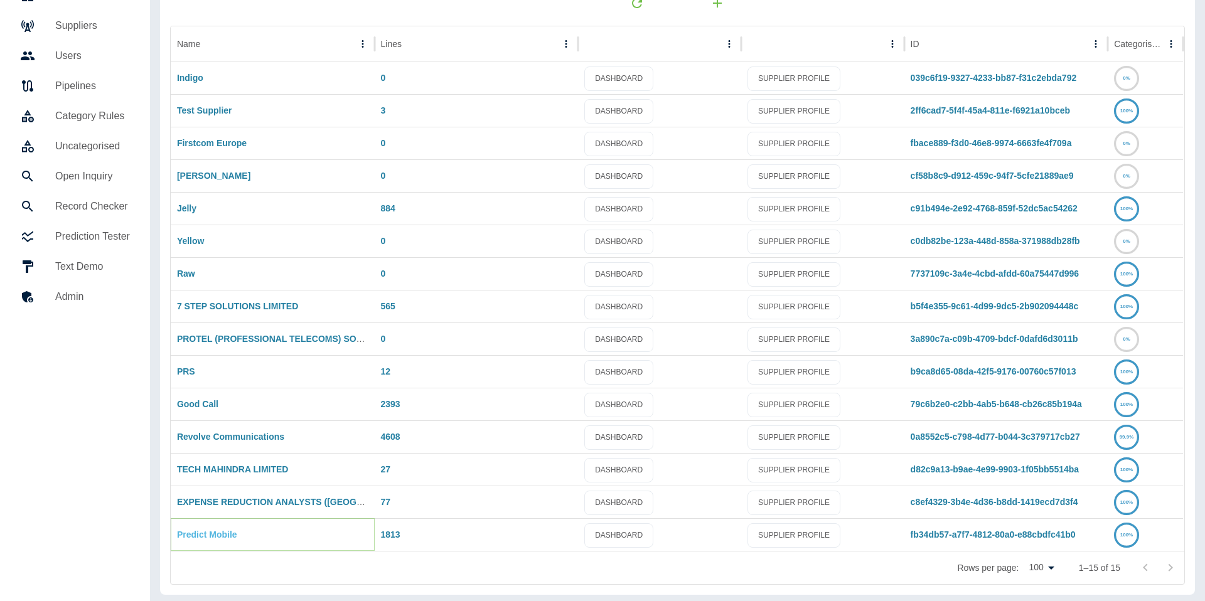
click at [200, 531] on link "Predict Mobile" at bounding box center [207, 535] width 60 height 10
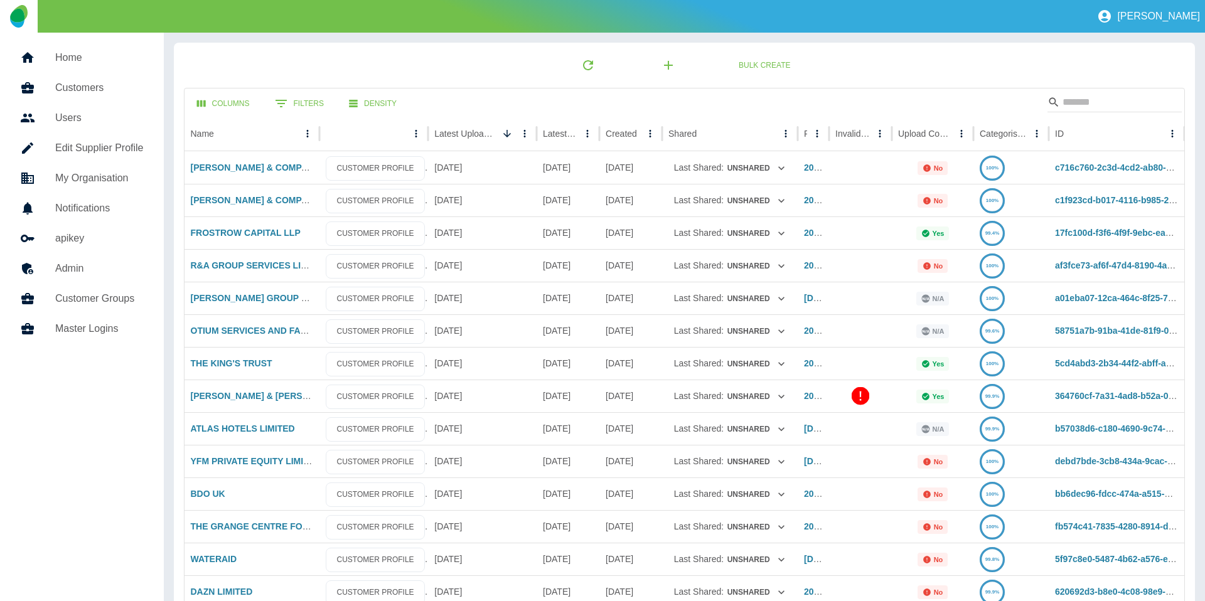
scroll to position [41, 0]
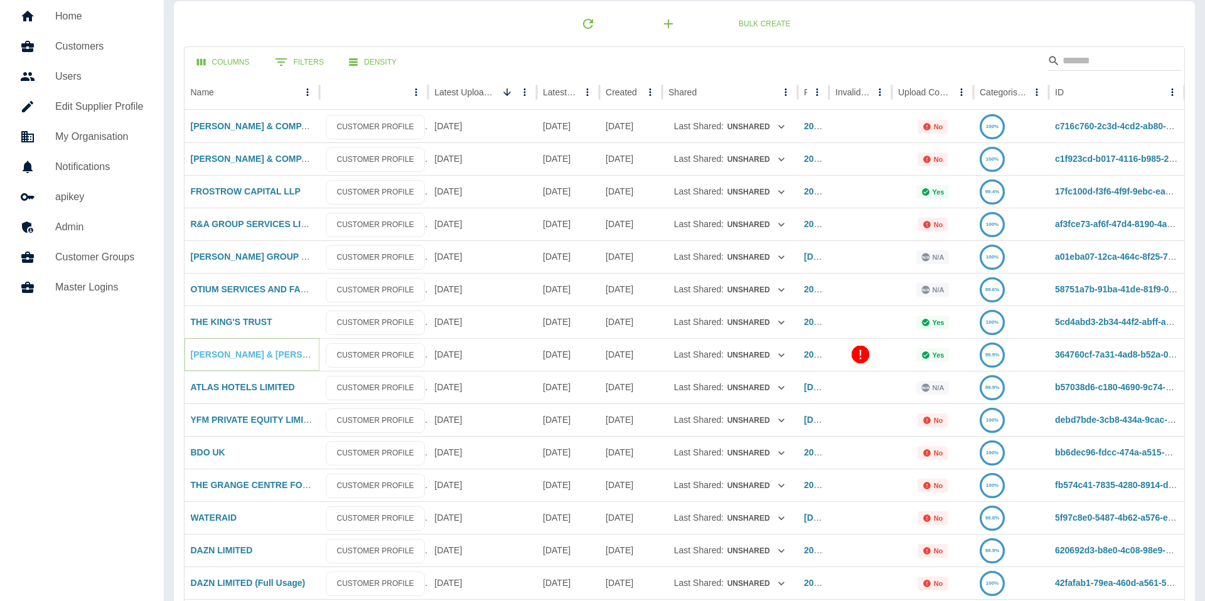
click at [251, 356] on link "[PERSON_NAME] & [PERSON_NAME] LIMITED" at bounding box center [289, 354] width 196 height 10
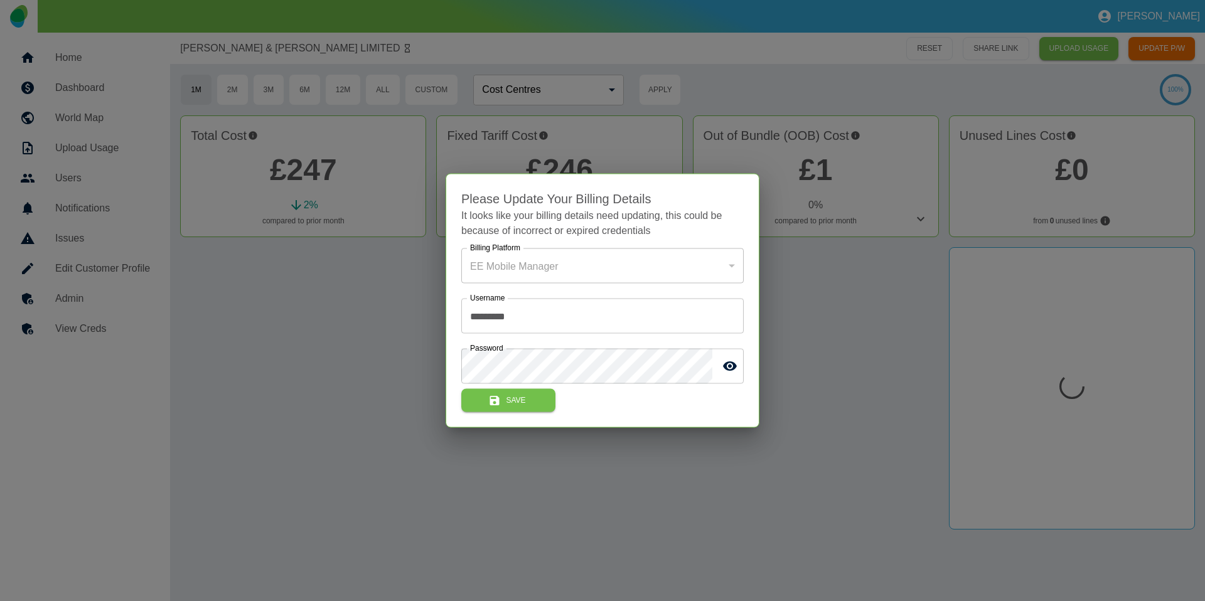
click at [278, 370] on div at bounding box center [602, 300] width 1205 height 601
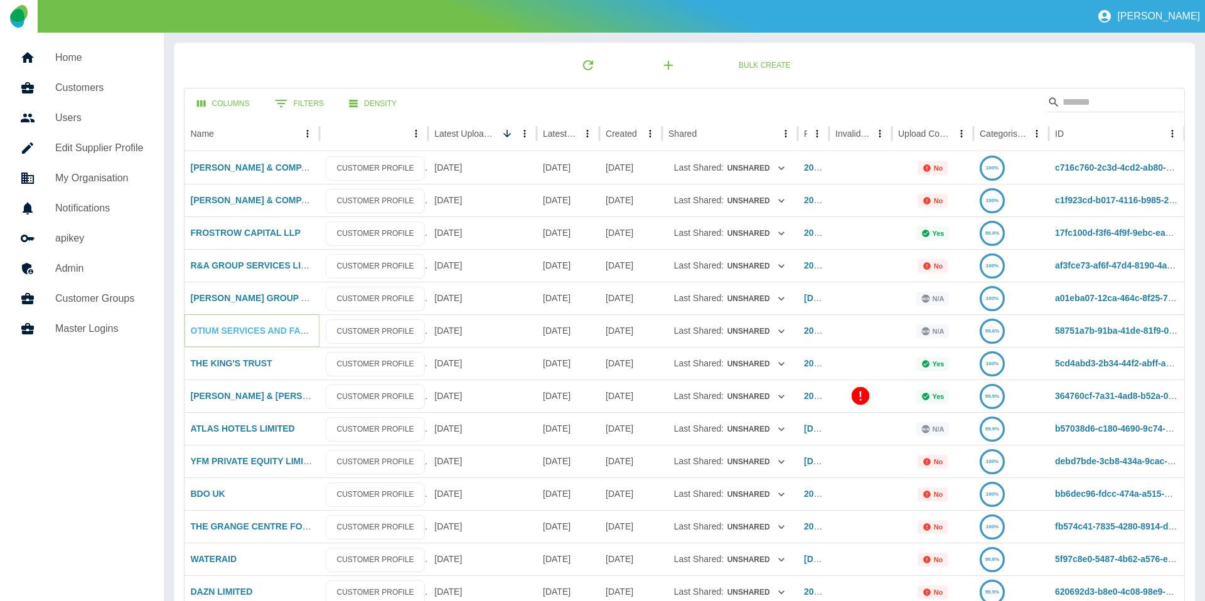
click at [218, 326] on link "OTIUM SERVICES AND FACILITIES LIMITED" at bounding box center [282, 331] width 183 height 10
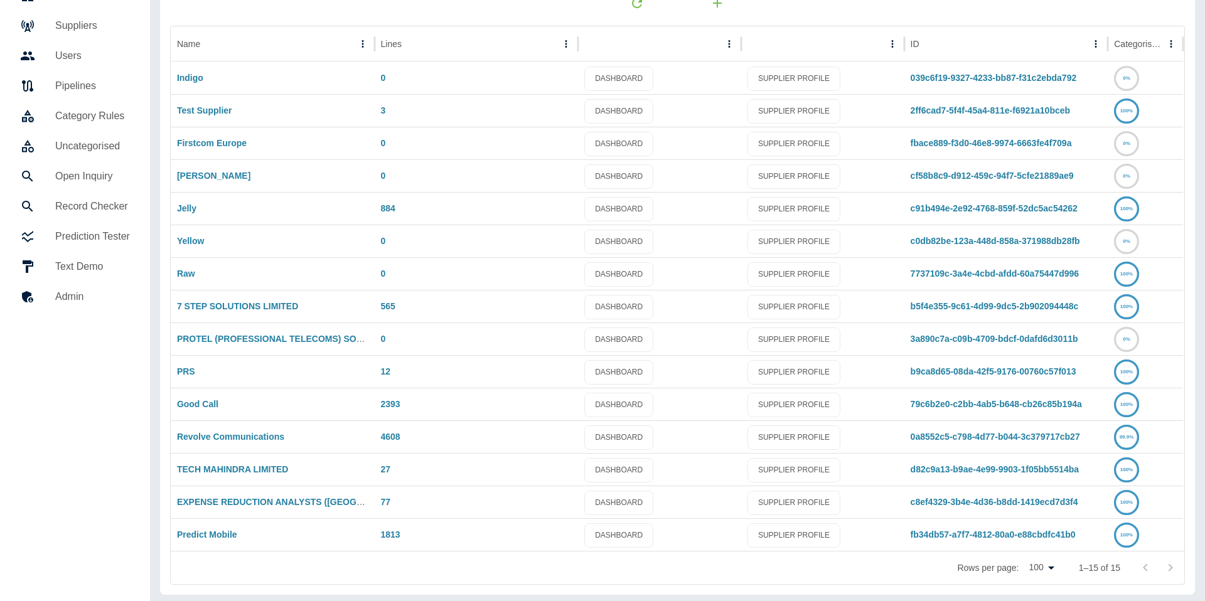
scroll to position [66, 0]
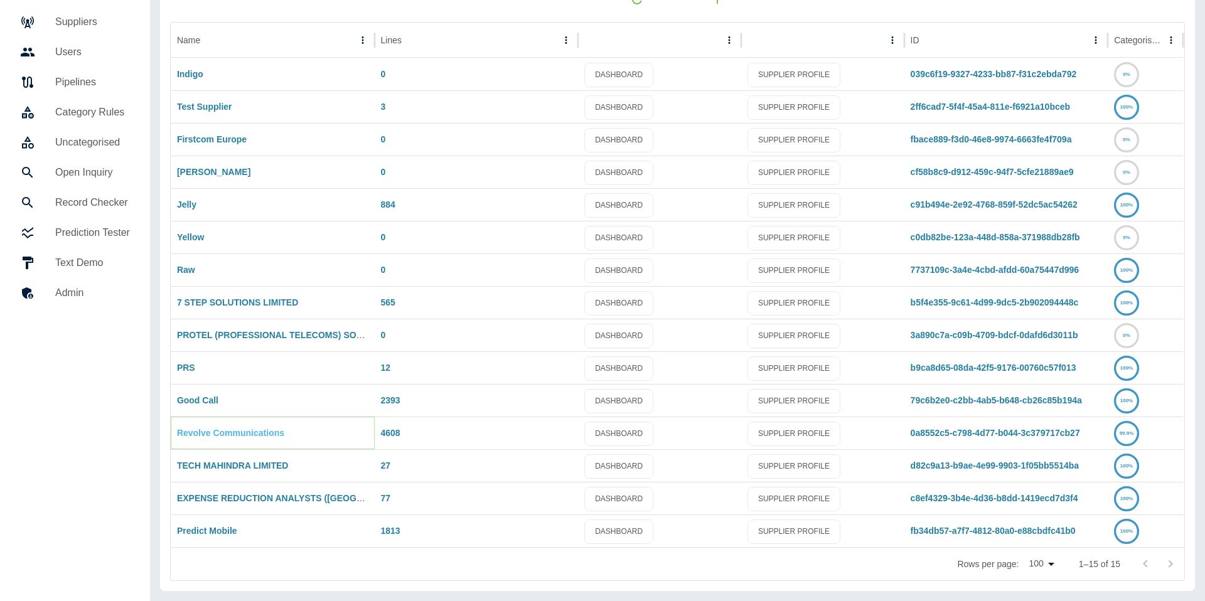
click at [205, 435] on link "Revolve Communications" at bounding box center [230, 433] width 107 height 10
